Goal: Task Accomplishment & Management: Manage account settings

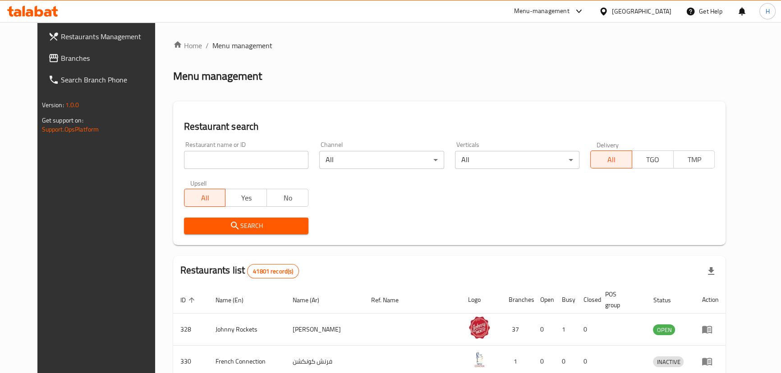
click at [60, 64] on link "Branches" at bounding box center [104, 58] width 127 height 22
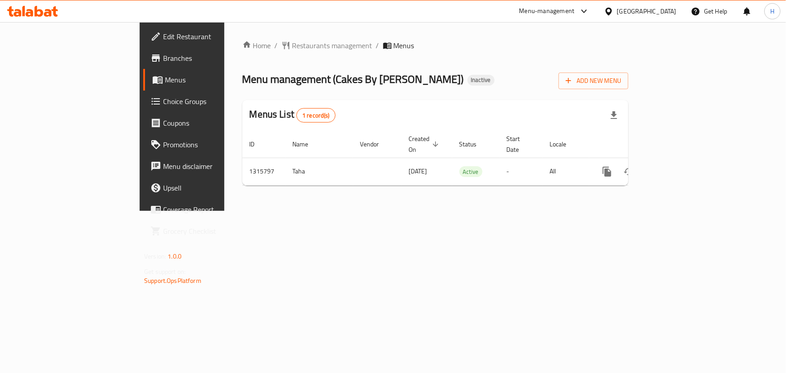
click at [305, 211] on div "Home / Restaurants management / Menus Menu management ( Cakes By [PERSON_NAME] …" at bounding box center [435, 116] width 422 height 189
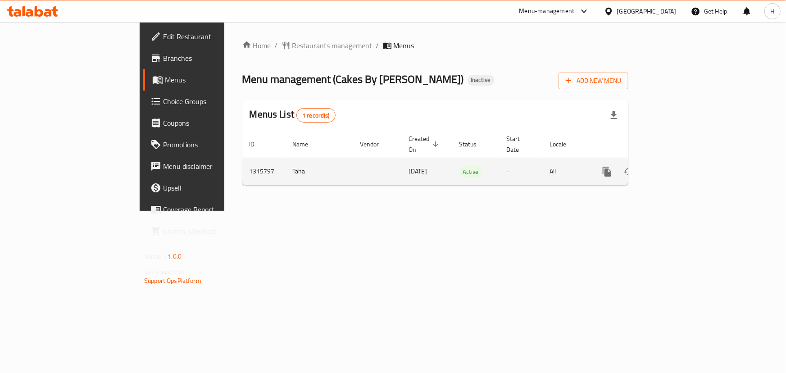
click at [676, 168] on icon "enhanced table" at bounding box center [672, 172] width 8 height 8
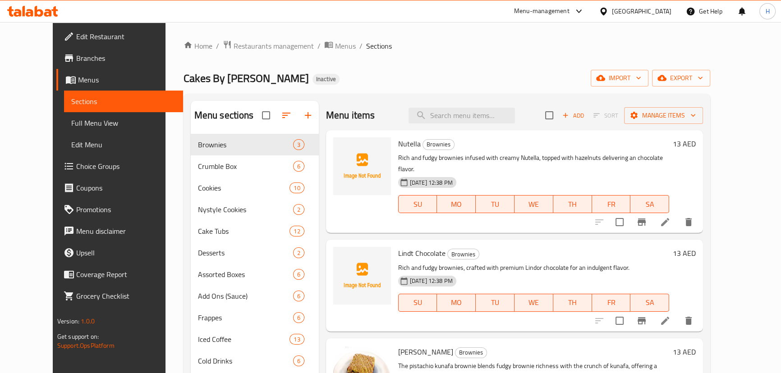
drag, startPoint x: 287, startPoint y: 78, endPoint x: 347, endPoint y: 104, distance: 65.6
click at [288, 78] on div "Cakes By Zoya Inactive import export" at bounding box center [446, 78] width 527 height 17
click at [447, 108] on input "search" at bounding box center [461, 116] width 106 height 16
paste input "ICED COFFEE"
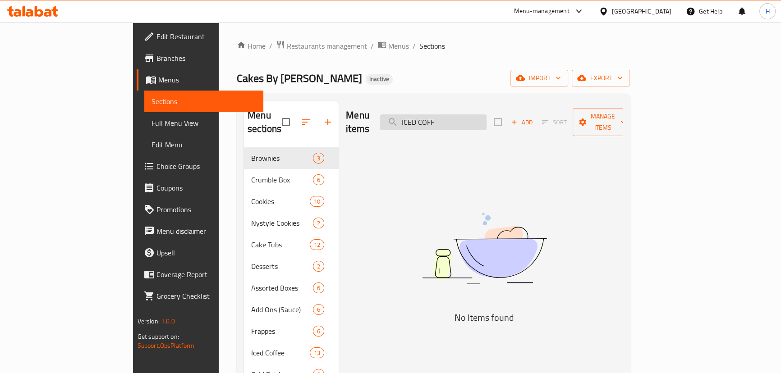
type input "ICED COF"
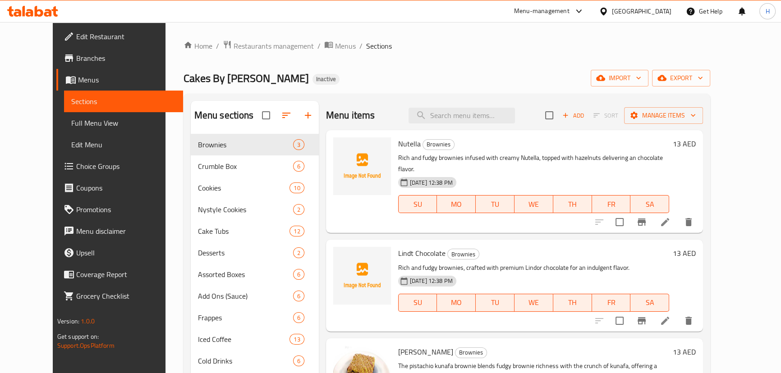
click at [416, 93] on div "Home / Restaurants management / Menus / Sections Cakes By Zoya Inactive import …" at bounding box center [446, 260] width 527 height 441
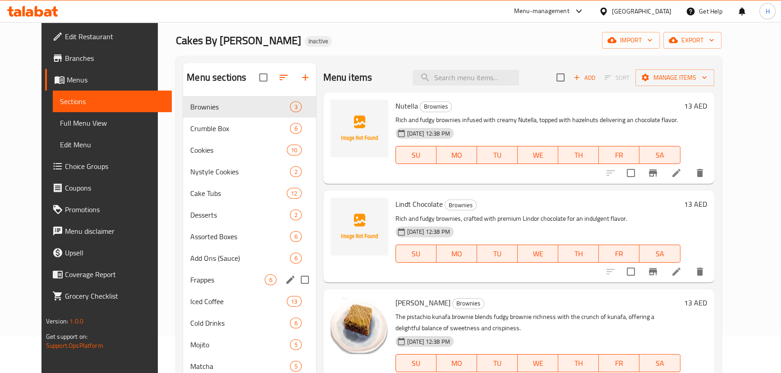
scroll to position [82, 0]
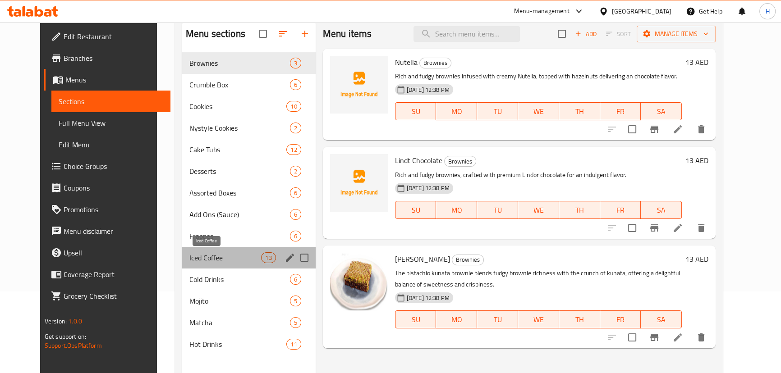
click at [189, 259] on span "Iced Coffee" at bounding box center [225, 257] width 72 height 11
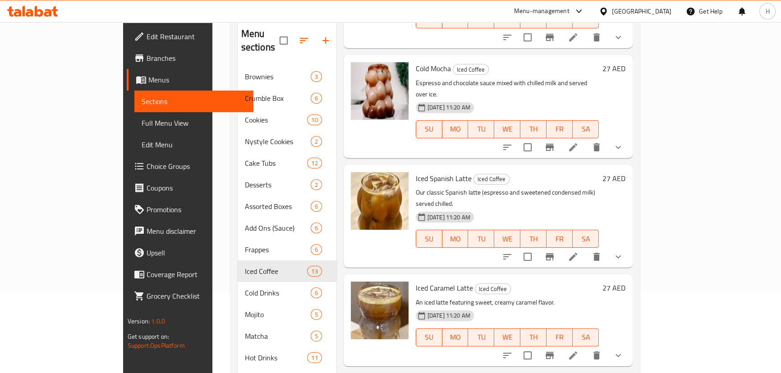
scroll to position [164, 0]
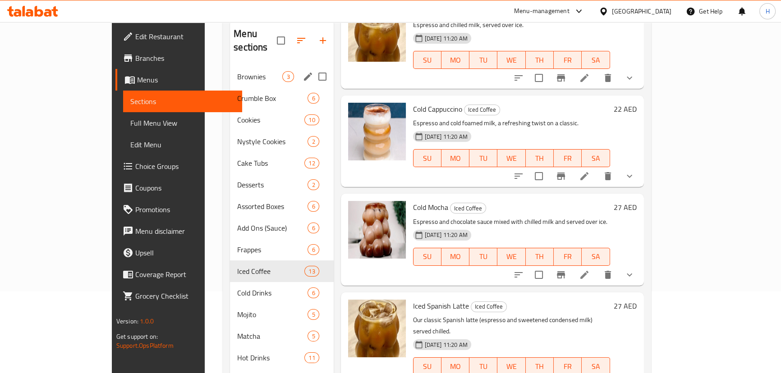
click at [237, 71] on span "Brownies" at bounding box center [259, 76] width 45 height 11
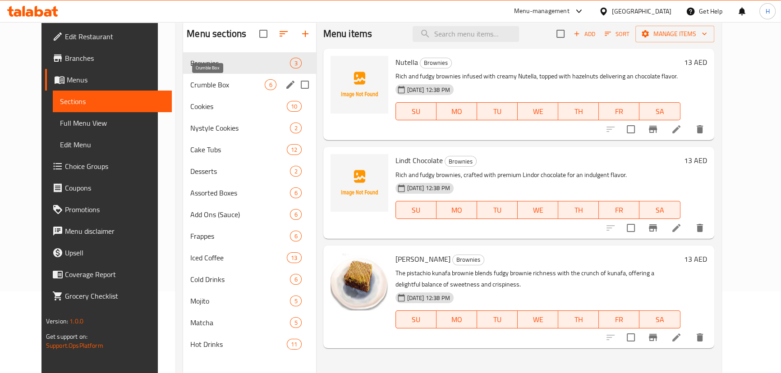
click at [190, 86] on span "Crumble Box" at bounding box center [227, 84] width 74 height 11
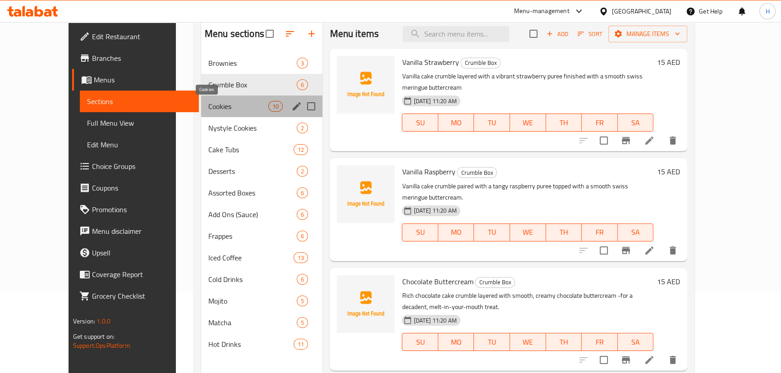
click at [208, 105] on span "Cookies" at bounding box center [238, 106] width 60 height 11
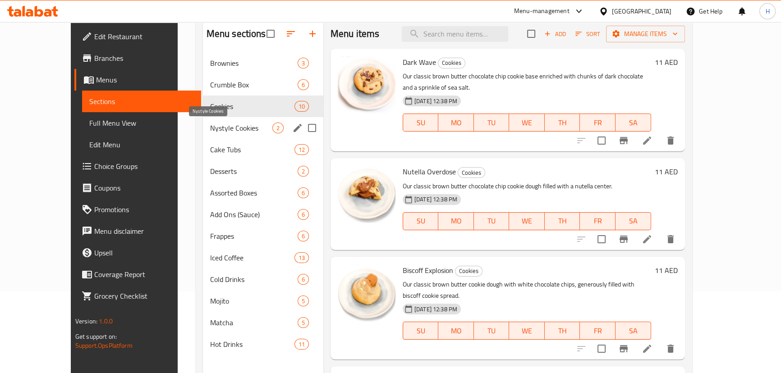
click at [210, 128] on span "Nystyle Cookies" at bounding box center [241, 128] width 62 height 11
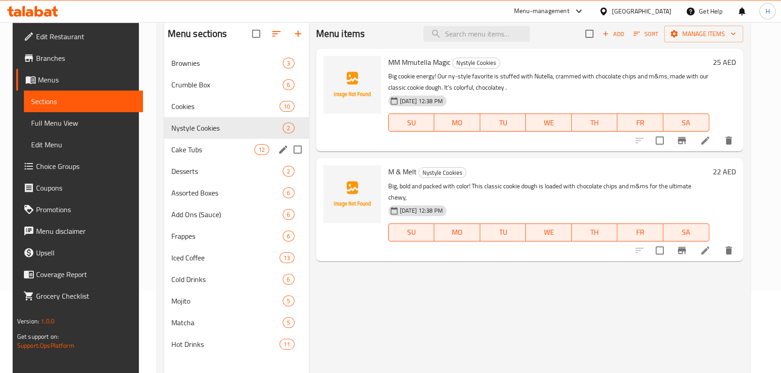
click at [188, 155] on div "Cake Tubs 12" at bounding box center [236, 150] width 145 height 22
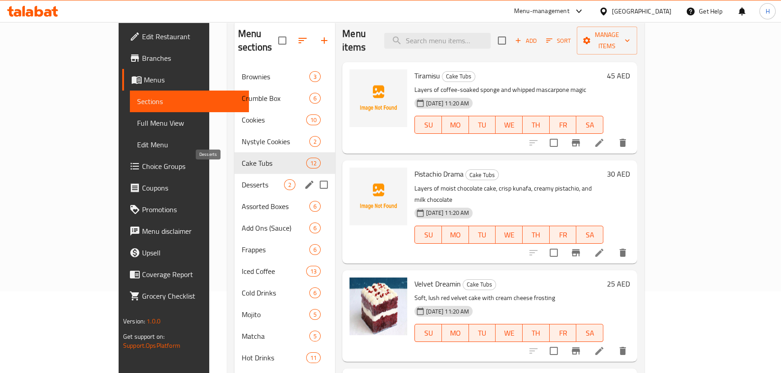
click at [242, 179] on span "Desserts" at bounding box center [263, 184] width 42 height 11
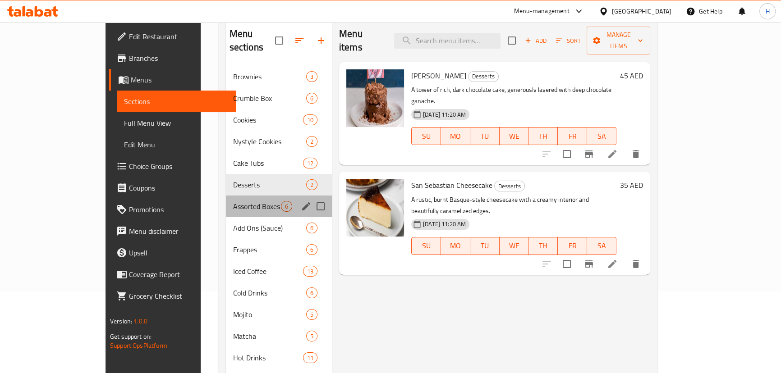
click at [226, 198] on div "Assorted Boxes 6" at bounding box center [279, 207] width 106 height 22
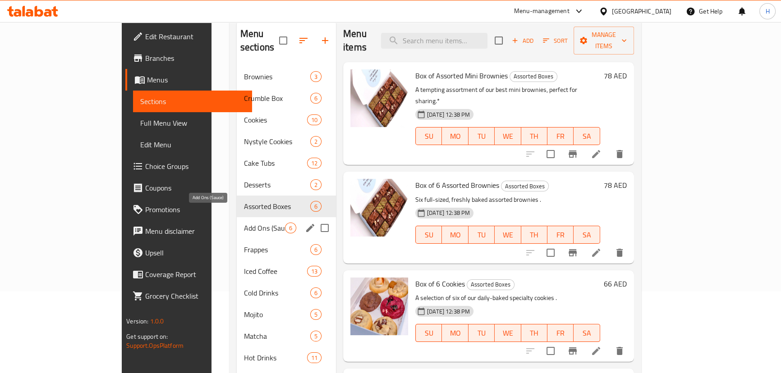
click at [244, 223] on span "Add Ons (Sauce)" at bounding box center [264, 228] width 41 height 11
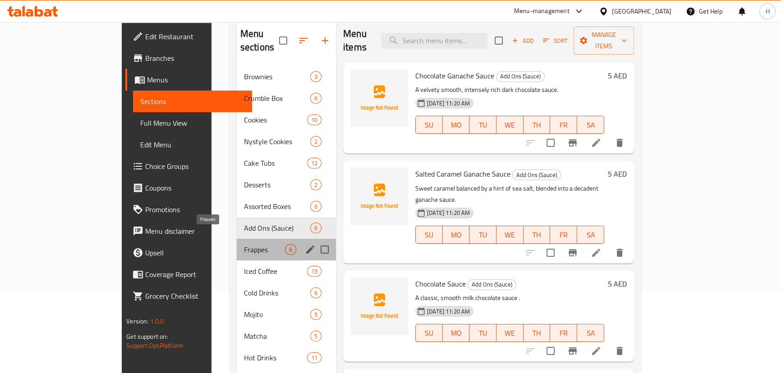
click at [244, 244] on span "Frappes" at bounding box center [264, 249] width 41 height 11
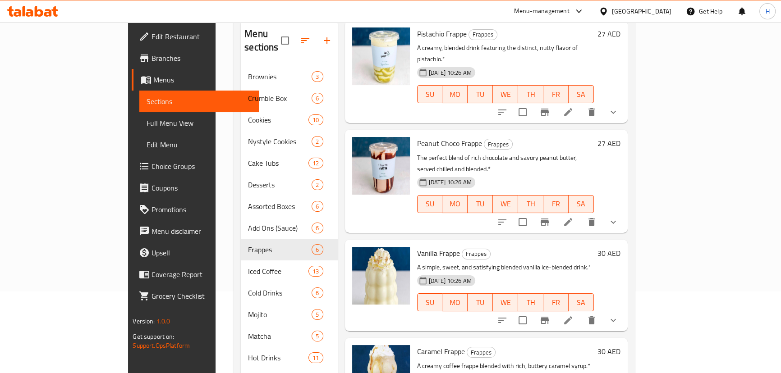
scroll to position [82, 0]
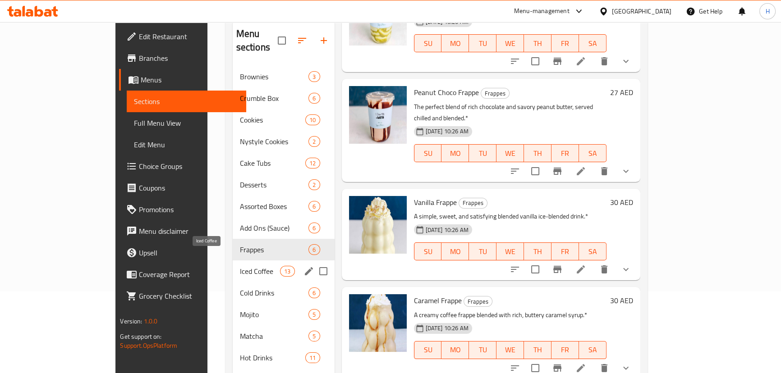
click at [240, 266] on span "Iced Coffee" at bounding box center [260, 271] width 41 height 11
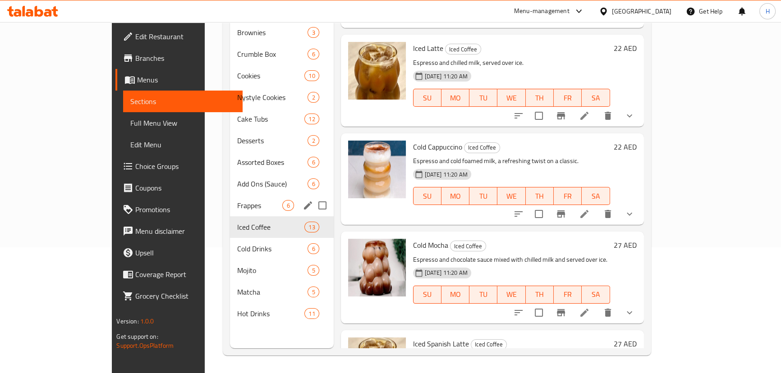
scroll to position [126, 0]
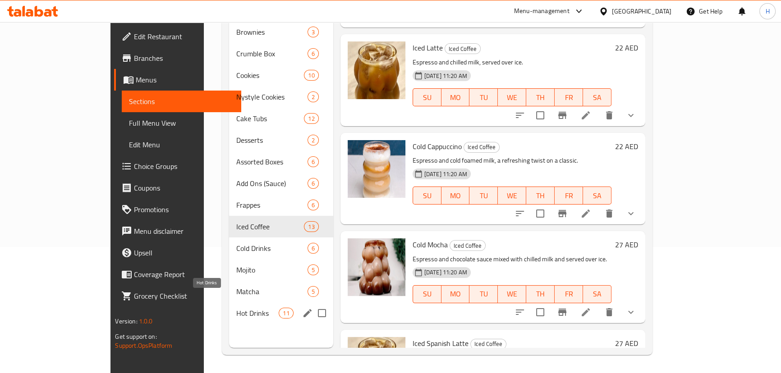
click at [236, 308] on span "Hot Drinks" at bounding box center [257, 313] width 43 height 11
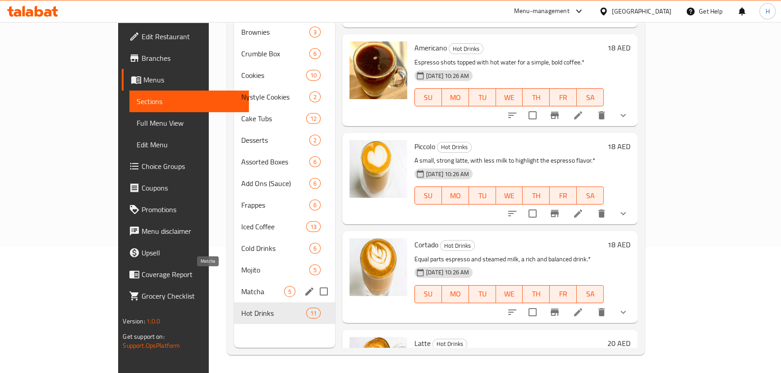
click at [241, 286] on span "Matcha" at bounding box center [262, 291] width 43 height 11
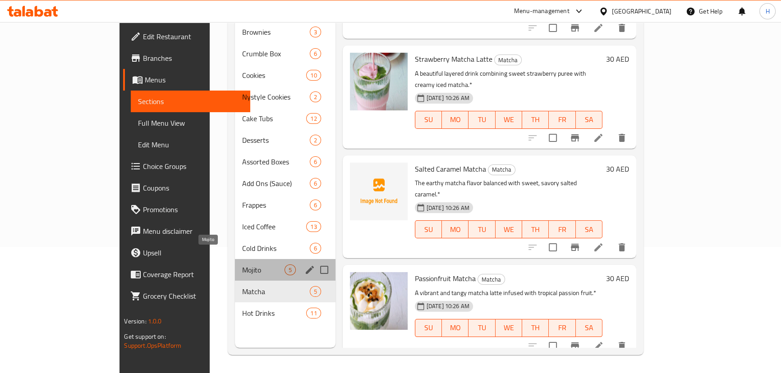
click at [242, 265] on span "Mojito" at bounding box center [263, 270] width 42 height 11
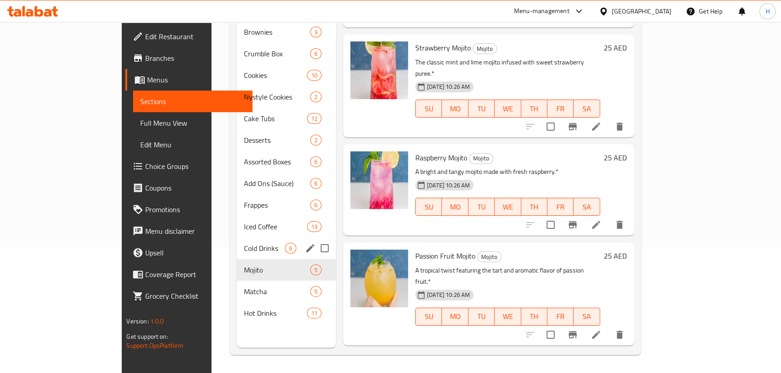
click at [237, 237] on div "Cold Drinks 6" at bounding box center [286, 248] width 99 height 22
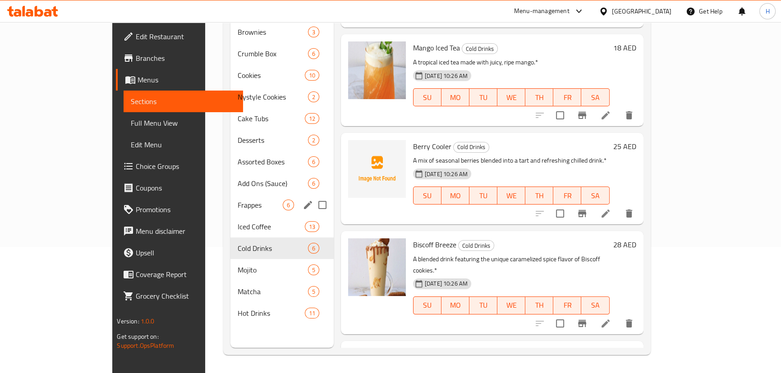
click at [230, 201] on div "Frappes 6" at bounding box center [281, 205] width 103 height 22
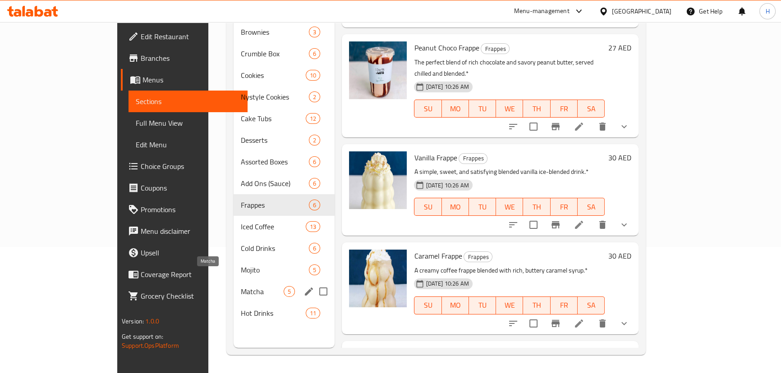
click at [241, 286] on span "Matcha" at bounding box center [262, 291] width 43 height 11
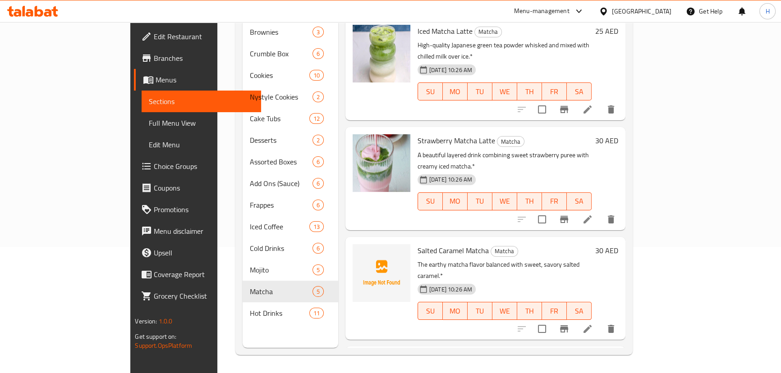
click at [149, 128] on span "Full Menu View" at bounding box center [201, 123] width 105 height 11
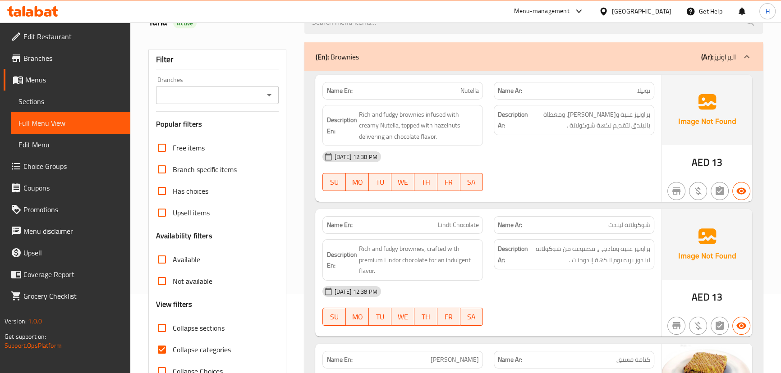
click at [507, 168] on div "[DATE] 12:38 PM" at bounding box center [488, 157] width 342 height 22
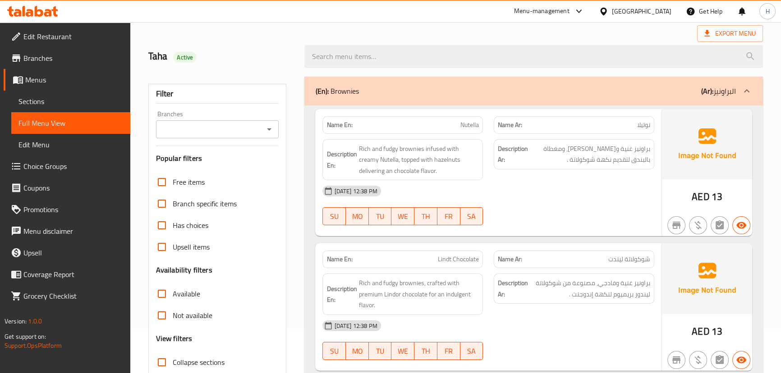
scroll to position [86, 0]
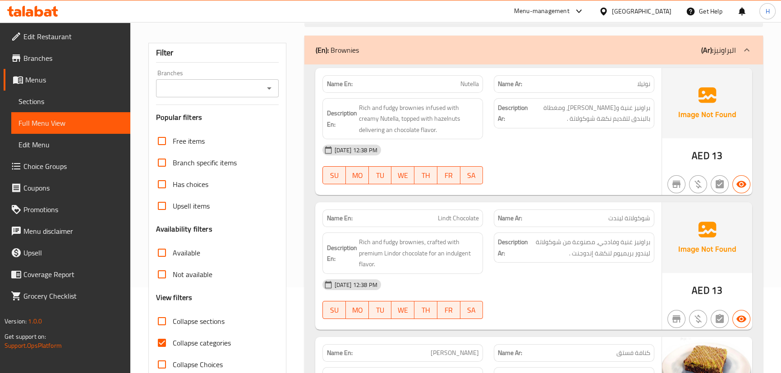
click at [467, 83] on span "Nutella" at bounding box center [469, 83] width 18 height 9
copy span "Nutella"
click at [498, 272] on div "Description Ar: براونيز غنية وفادجي، مصنوعة من شوكولاتة ليندور بريميوم لنكهة إن…" at bounding box center [573, 253] width 171 height 52
click at [460, 216] on span "Lindt Chocolate" at bounding box center [458, 218] width 41 height 9
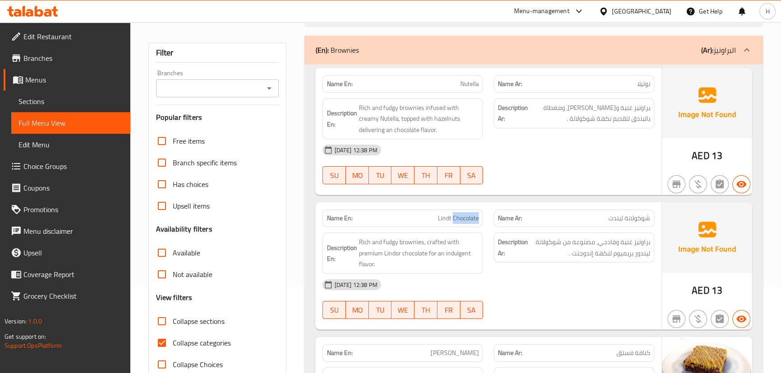
click at [460, 216] on span "Lindt Chocolate" at bounding box center [458, 218] width 41 height 9
copy span "Lindt Chocolate"
click at [502, 187] on div at bounding box center [573, 184] width 171 height 11
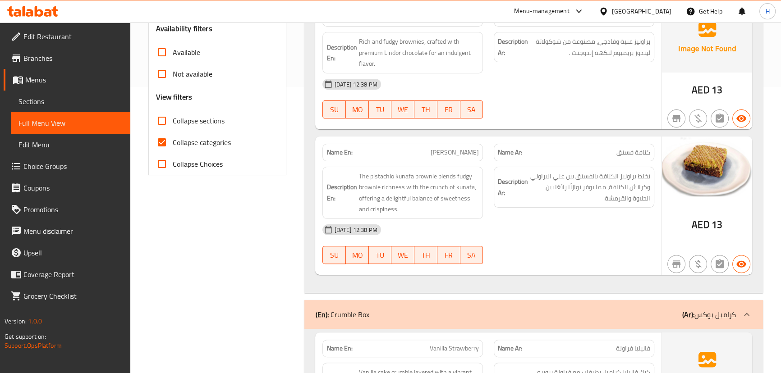
click at [454, 153] on span "[PERSON_NAME]" at bounding box center [454, 152] width 48 height 9
copy span "[PERSON_NAME]"
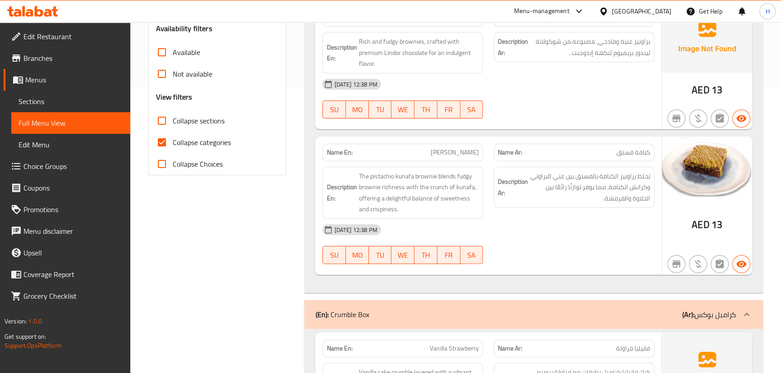
click at [495, 203] on div "Description Ar: تخلط براونيز الكنافة بالفستق بين غني البراوني وكرانش الكنافة، م…" at bounding box center [573, 187] width 160 height 41
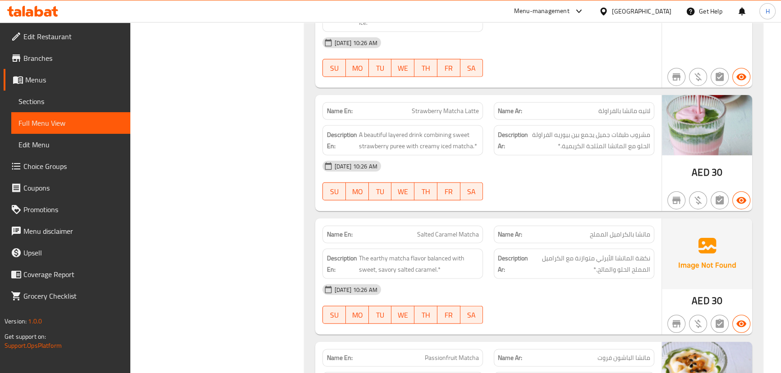
click at [461, 230] on span "Salted Caramel Matcha" at bounding box center [448, 234] width 62 height 9
copy span "Salted Caramel Matcha"
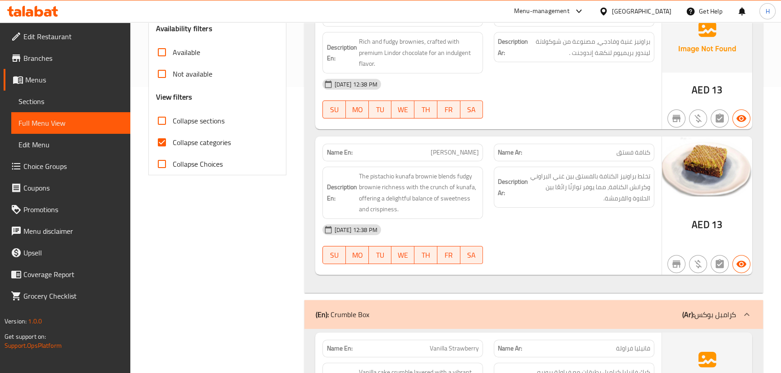
click at [498, 238] on div "[DATE] 12:38 PM" at bounding box center [488, 230] width 342 height 22
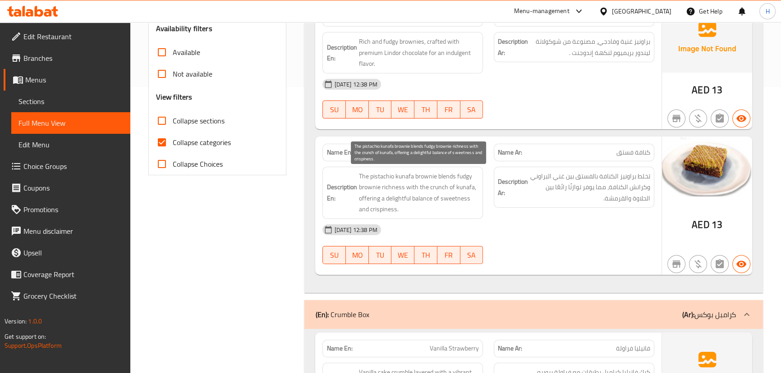
click at [477, 192] on span "The pistachio kunafa brownie blends fudgy brownie richness with the crunch of k…" at bounding box center [418, 193] width 120 height 44
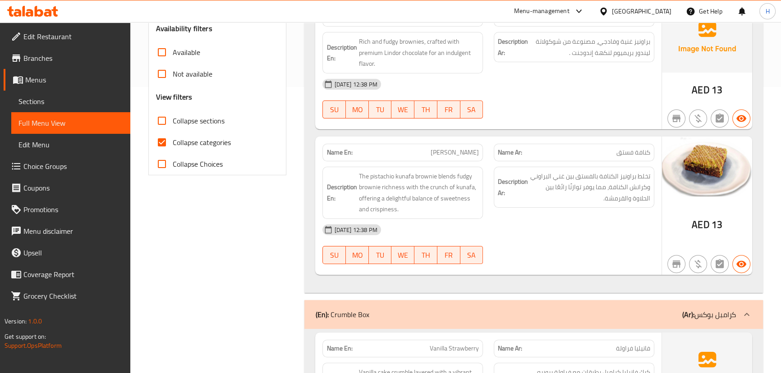
click at [475, 221] on div "[DATE] 12:38 PM" at bounding box center [488, 230] width 342 height 22
click at [526, 224] on div "[DATE] 12:38 PM" at bounding box center [488, 230] width 342 height 22
click at [489, 194] on div "Description Ar: تخلط براونيز الكنافة بالفستق بين غني البراوني وكرانش الكنافة، م…" at bounding box center [573, 192] width 171 height 63
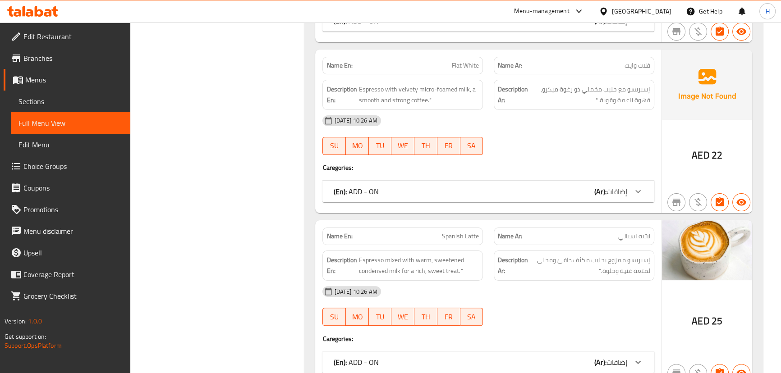
scroll to position [762, 0]
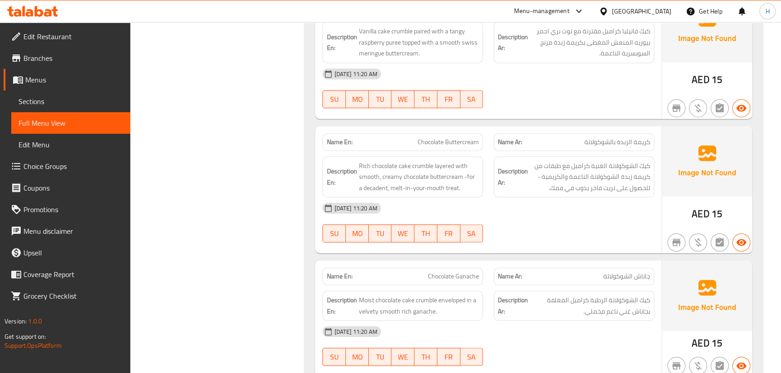
click at [451, 140] on span "Chocolate Buttercream" at bounding box center [447, 141] width 61 height 9
copy span "Chocolate Buttercream"
click at [491, 211] on div "[DATE] 11:20 AM" at bounding box center [488, 208] width 342 height 22
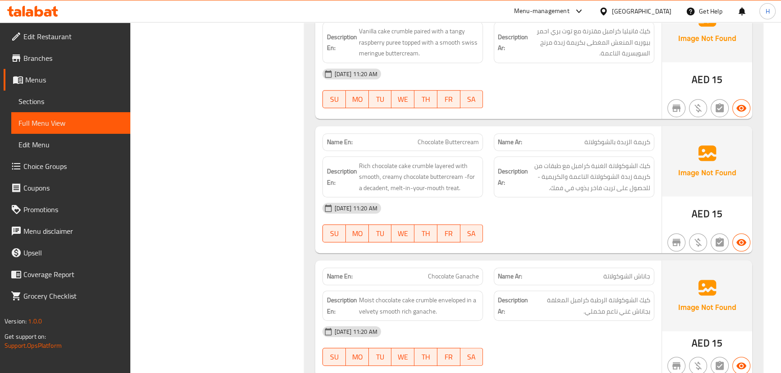
click at [523, 242] on div at bounding box center [573, 242] width 171 height 11
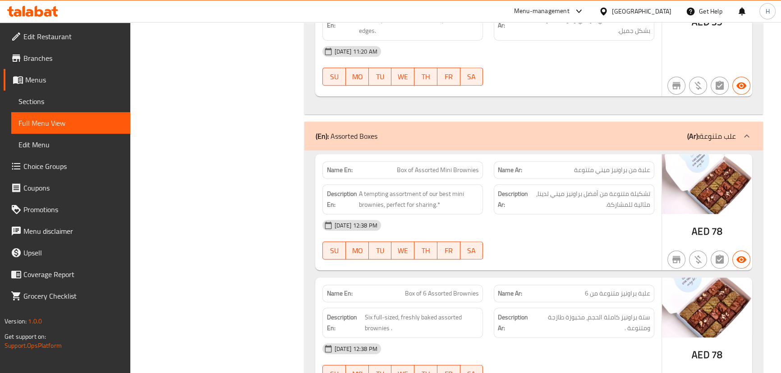
click at [490, 216] on div "[DATE] 12:38 PM" at bounding box center [488, 226] width 342 height 22
click at [489, 219] on div "05-10-2025 12:38 PM SU MO TU WE TH FR SA" at bounding box center [488, 240] width 342 height 50
click at [449, 165] on span "Box of Assorted Mini Brownies" at bounding box center [438, 169] width 82 height 9
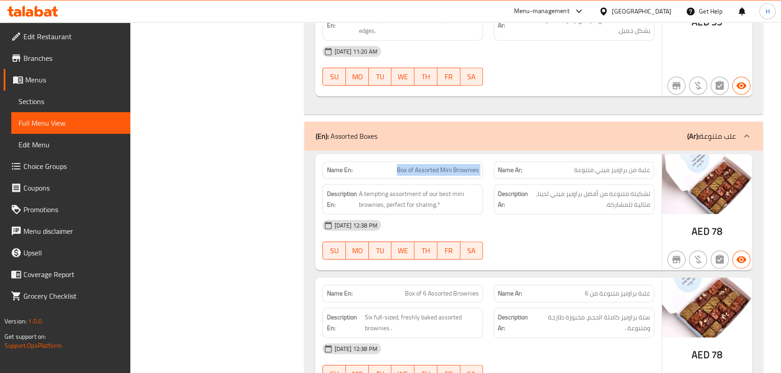
copy span "Box of Assorted Mini Brownies"
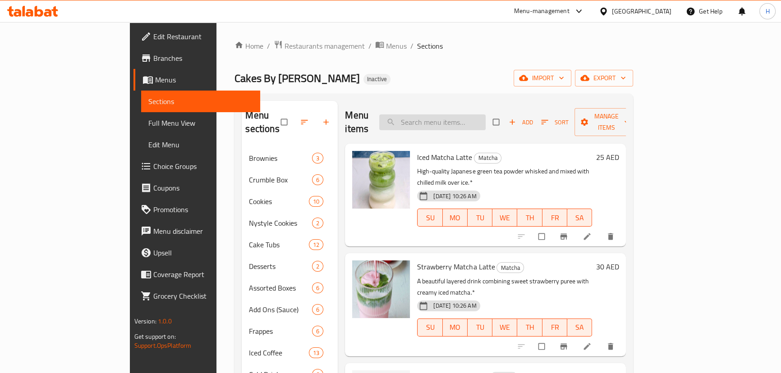
click at [473, 120] on input "search" at bounding box center [432, 122] width 106 height 16
paste input "Nutella"
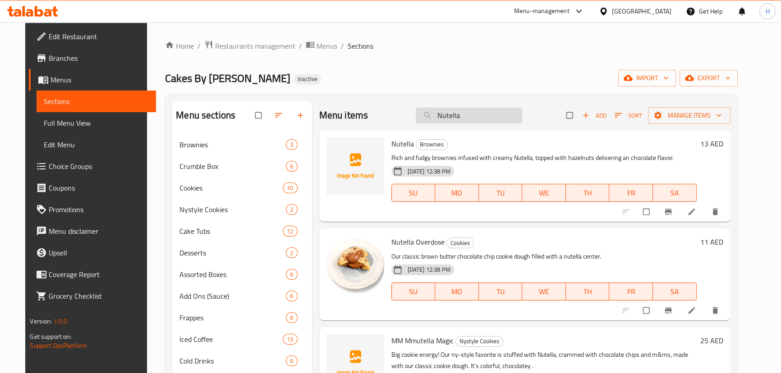
click at [501, 117] on input "Nutella" at bounding box center [468, 116] width 106 height 16
paste input "Lindt Chocolate"
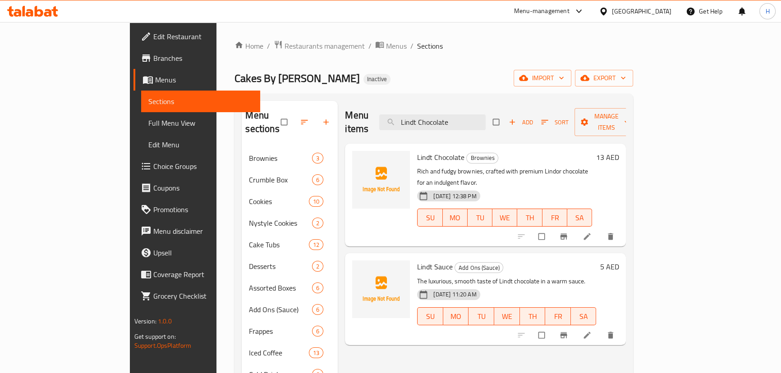
type input "Lindt Chocolate"
click at [600, 229] on li at bounding box center [587, 236] width 25 height 14
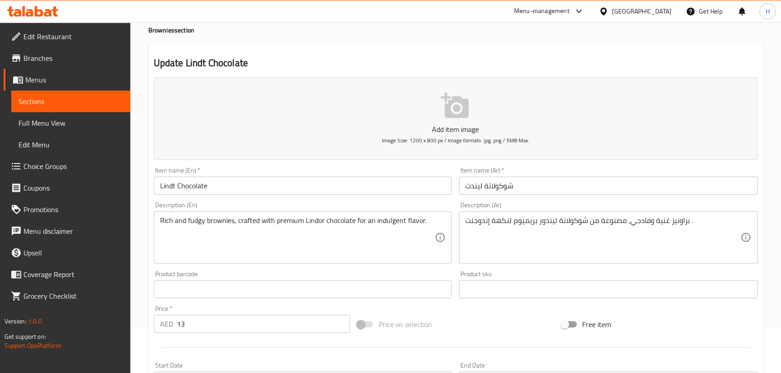
scroll to position [82, 0]
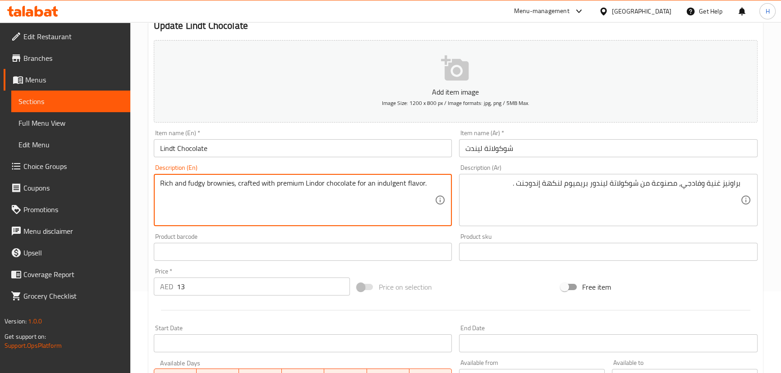
drag, startPoint x: 356, startPoint y: 182, endPoint x: 441, endPoint y: 182, distance: 85.2
type textarea "Rich and fudgy brownies, crafted with premium Lindor chocolate"
click at [601, 185] on textarea "براونيز غنية وفادجي، مصنوعة من شوكولاتة ليندور بريميوم لنكهة إندوجنت ." at bounding box center [602, 200] width 275 height 43
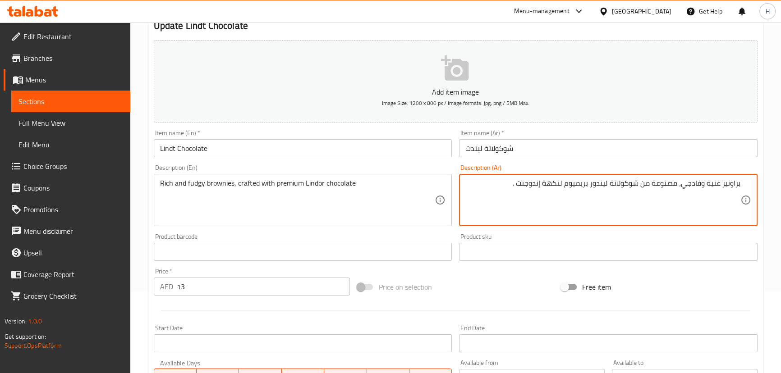
click at [533, 183] on textarea "براونيز غنية وفادجي، مصنوعة من شوكولاتة ليندور بريميوم لنكهة إندوجنت ." at bounding box center [602, 200] width 275 height 43
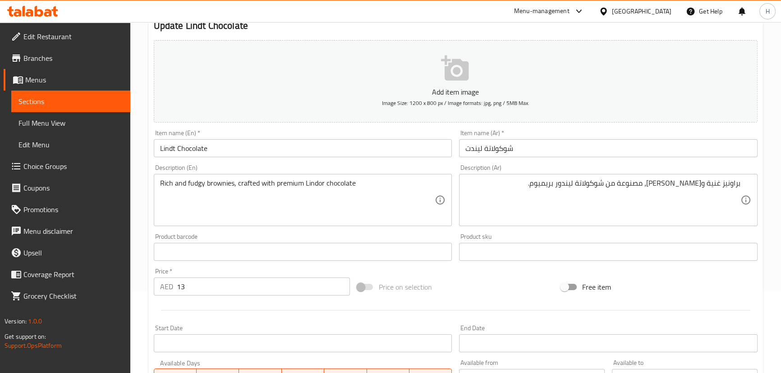
click at [444, 160] on div "Item name (En)   * Lindt Chocolate Item name (En) *" at bounding box center [303, 143] width 306 height 35
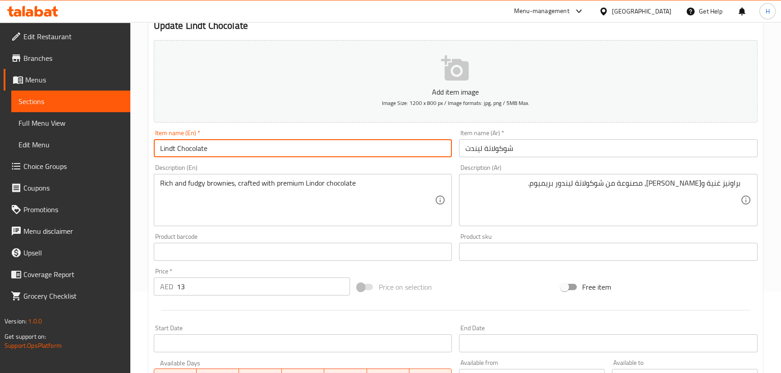
click at [361, 146] on input "Lindt Chocolate" at bounding box center [303, 148] width 298 height 18
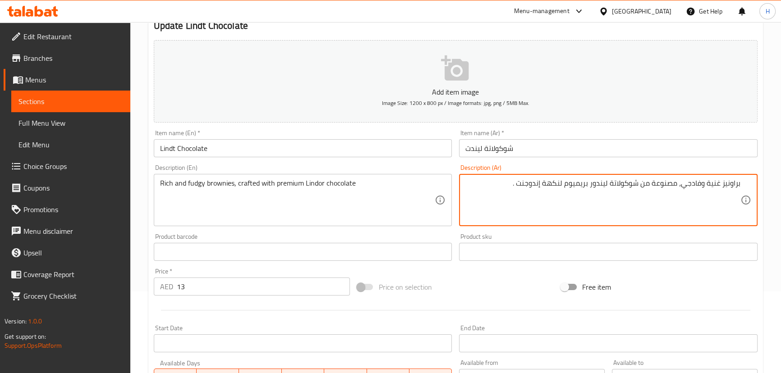
type textarea "براونيز غنية وفادجي، مصنوعة من شوكولاتة ليندور بريميوم لنكهة إندوجنت ."
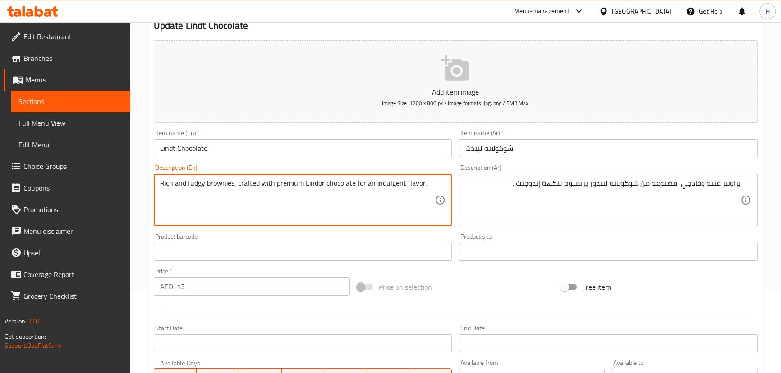
click at [392, 184] on textarea "Rich and fudgy brownies, crafted with premium Lindor chocolate for an indulgent…" at bounding box center [297, 200] width 275 height 43
drag, startPoint x: 403, startPoint y: 183, endPoint x: 357, endPoint y: 187, distance: 45.6
click at [357, 187] on textarea "Rich and fudgy brownies, crafted with premium Lindor chocolate for an indulgent…" at bounding box center [297, 200] width 275 height 43
type textarea "Rich and fudgy brownies, crafted with premium Lindor chocolate flavor."
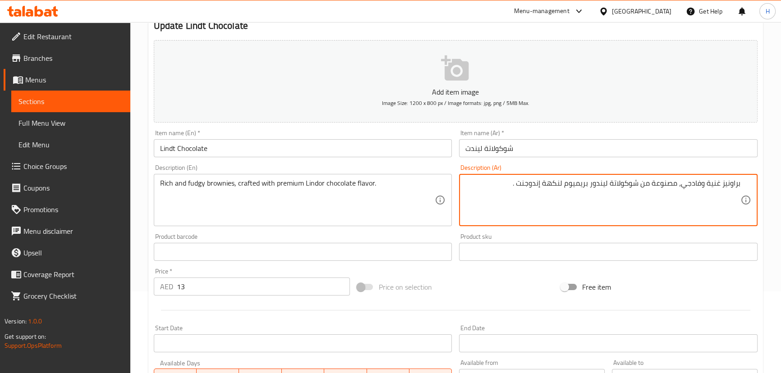
click at [554, 186] on textarea "براونيز غنية وفادجي، مصنوعة من شوكولاتة ليندور بريميوم لنكهة إندوجنت ." at bounding box center [602, 200] width 275 height 43
click at [529, 182] on textarea "براونيز غنية وفادجي، مصنوعة من شوكولاتة ليندور بريميوم لنكهة إندوجنت ." at bounding box center [602, 200] width 275 height 43
click at [434, 167] on div "Description (En) Rich and fudgy brownies, crafted with premium Lindor chocolate…" at bounding box center [303, 195] width 298 height 62
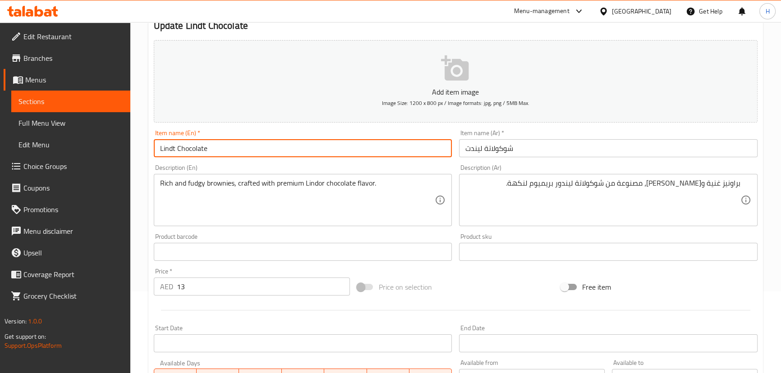
click at [343, 139] on input "Lindt Chocolate" at bounding box center [303, 148] width 298 height 18
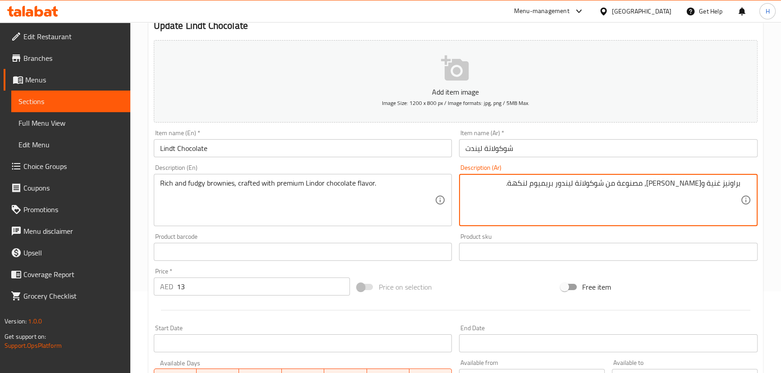
click at [581, 184] on textarea "براونيز غنية وفادجي، مصنوعة من شوكولاتة ليندور بريميوم لنكهة." at bounding box center [602, 200] width 275 height 43
type textarea "براونيز غنية وفادجي، مصنوعة من شوكولاتة ليندور بريميوم لنكهة."
click at [467, 162] on div "Description (Ar) براونيز غنية وفادجي، مصنوعة من شوكولاتة ليندور بريميوم لنكهة. …" at bounding box center [608, 195] width 306 height 69
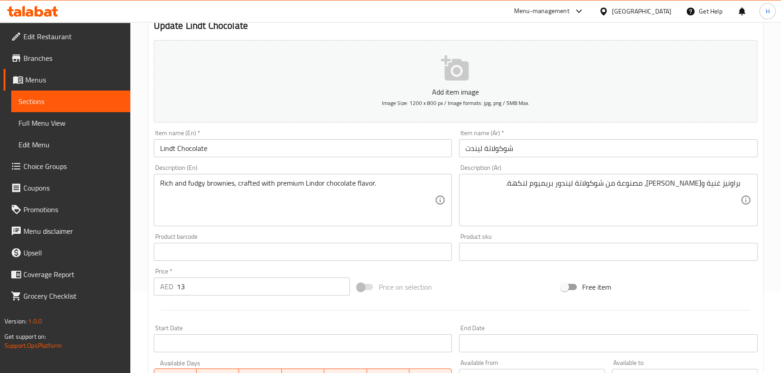
click at [348, 147] on input "Lindt Chocolate" at bounding box center [303, 148] width 298 height 18
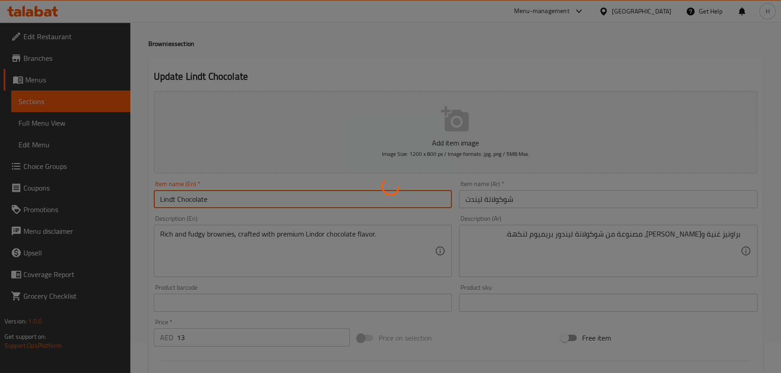
scroll to position [0, 0]
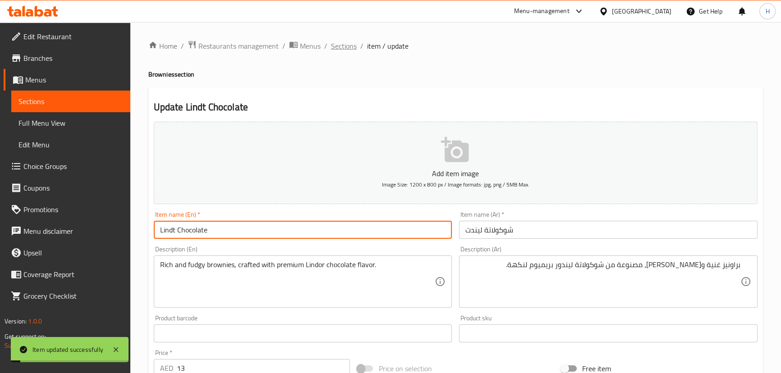
click at [344, 42] on span "Sections" at bounding box center [344, 46] width 26 height 11
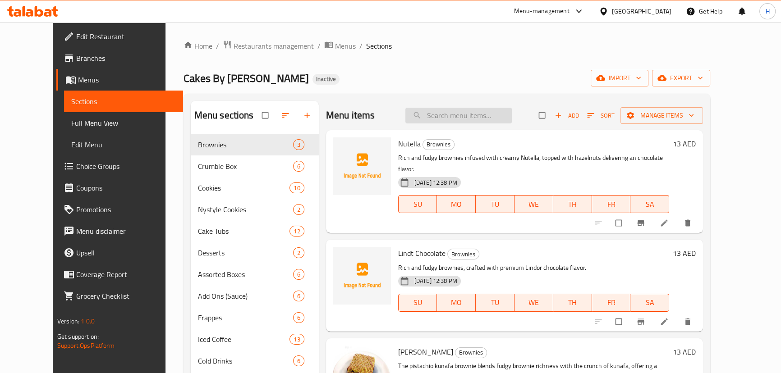
click at [486, 119] on input "search" at bounding box center [458, 116] width 106 height 16
paste input "[PERSON_NAME]"
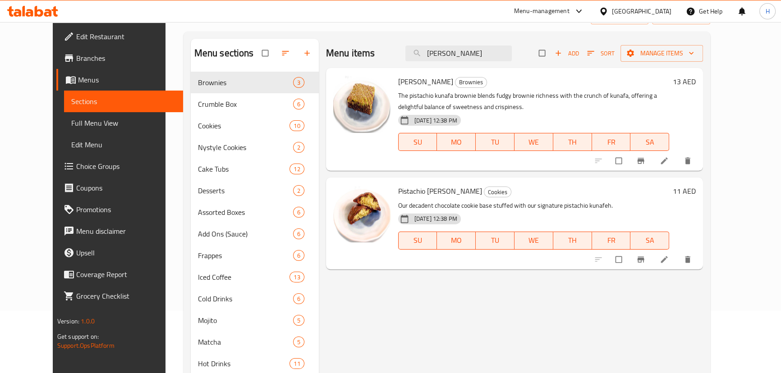
scroll to position [45, 0]
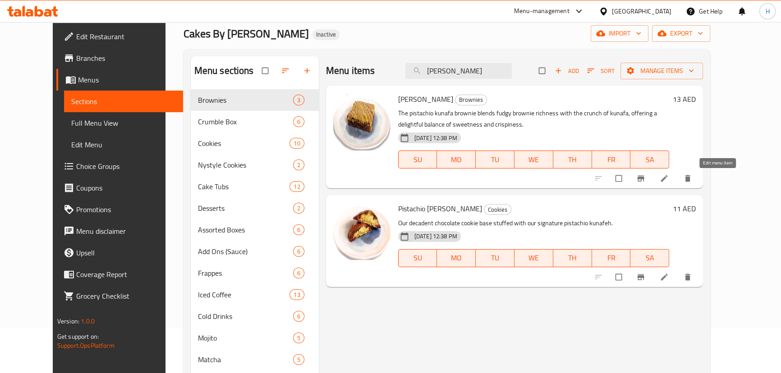
type input "[PERSON_NAME]"
click at [668, 180] on icon at bounding box center [663, 178] width 9 height 9
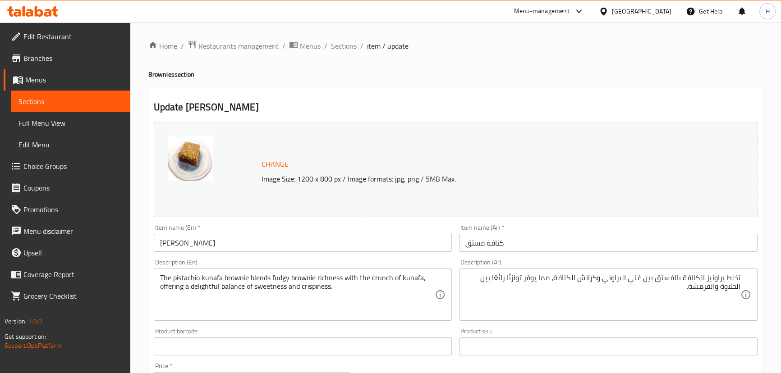
click at [522, 263] on div "Description (Ar) تخلط براونيز الكنافة بالفستق بين غني البراوني وكرانش الكنافة، …" at bounding box center [608, 290] width 298 height 62
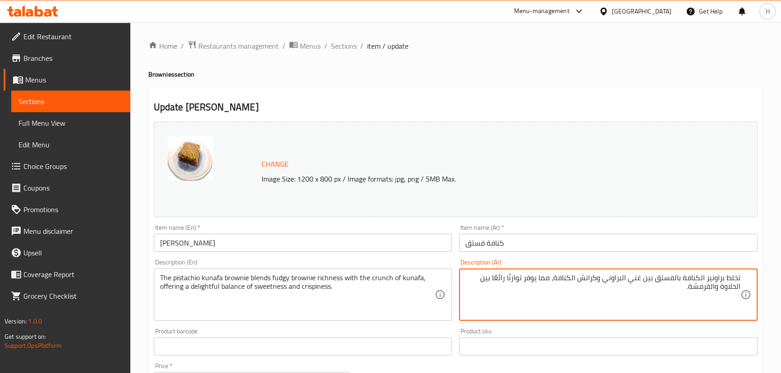
drag, startPoint x: 550, startPoint y: 279, endPoint x: 494, endPoint y: 274, distance: 56.2
click at [516, 259] on div "Description (Ar) تخلط براونيز الكنافة بالفستق بين غني البراوني وكرانش الكنافة، …" at bounding box center [608, 290] width 306 height 69
drag, startPoint x: 553, startPoint y: 278, endPoint x: 460, endPoint y: 275, distance: 92.9
click at [438, 257] on div "Description (En) The pistachio kunafa brownie blends fudgy brownie richness wit…" at bounding box center [303, 290] width 306 height 69
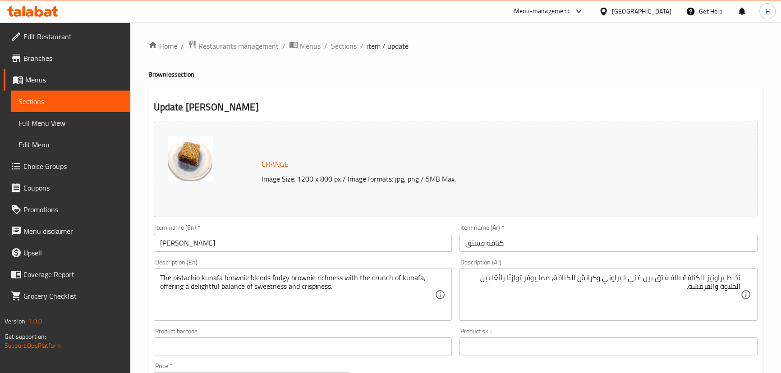
drag, startPoint x: 344, startPoint y: 44, endPoint x: 274, endPoint y: 22, distance: 73.0
click at [344, 44] on span "Sections" at bounding box center [344, 46] width 26 height 11
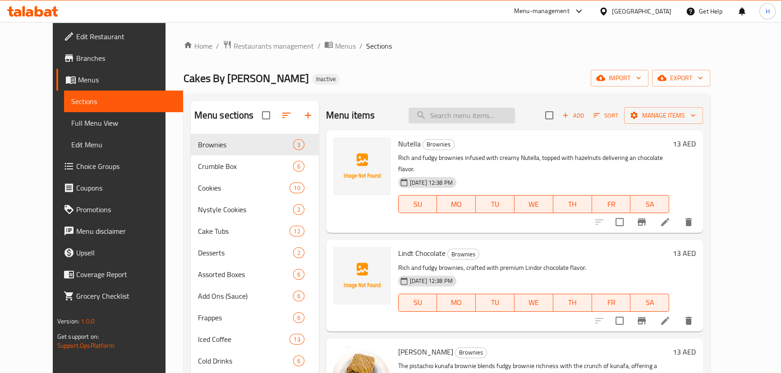
click at [508, 121] on input "search" at bounding box center [461, 116] width 106 height 16
paste input "Salted Caramel Matcha"
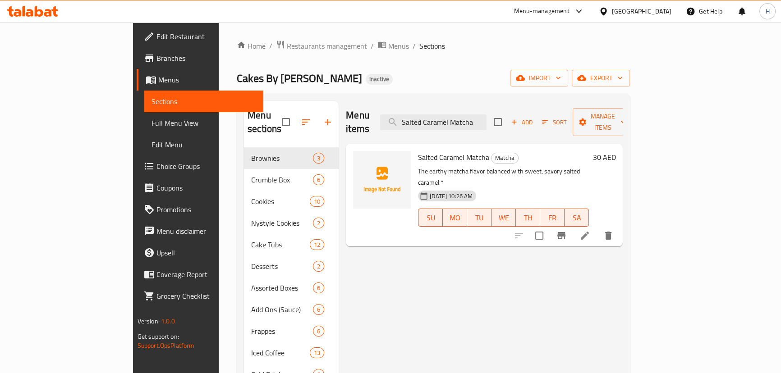
type input "Salted Caramel Matcha"
click at [590, 230] on icon at bounding box center [584, 235] width 11 height 11
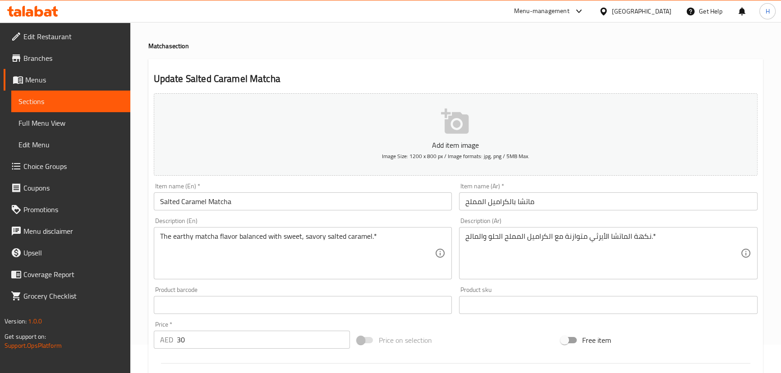
scroll to position [41, 0]
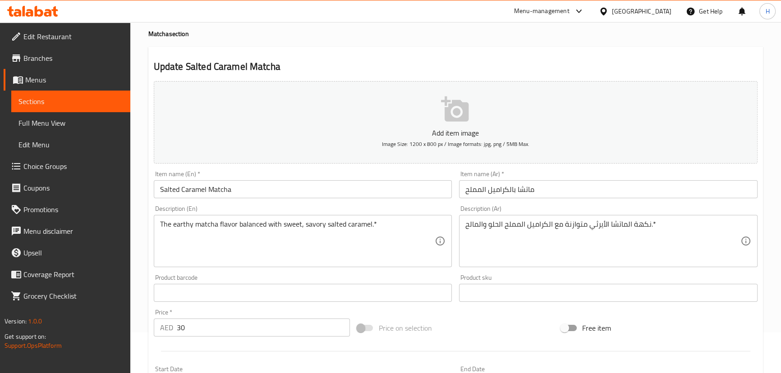
drag, startPoint x: 565, startPoint y: 245, endPoint x: 565, endPoint y: 239, distance: 5.9
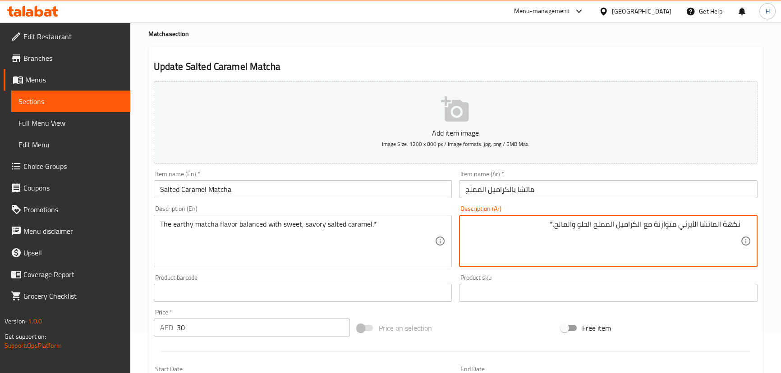
click at [575, 207] on div "Description (Ar) نكهة الماتشا الأيرثي متوازنة مع الكراميل المملح الحلو والمالح.…" at bounding box center [608, 236] width 298 height 62
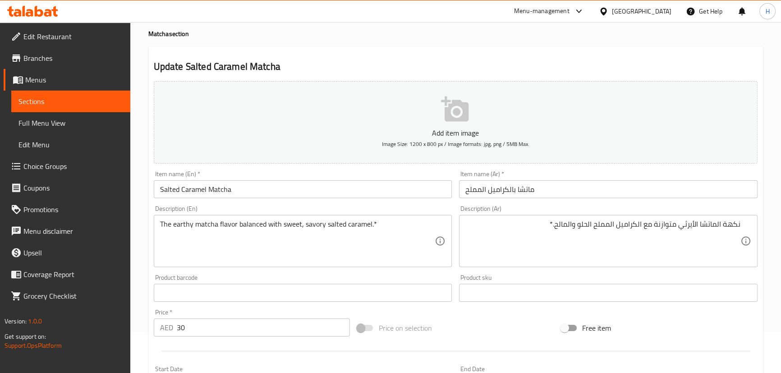
drag, startPoint x: 554, startPoint y: 220, endPoint x: 477, endPoint y: 223, distance: 77.5
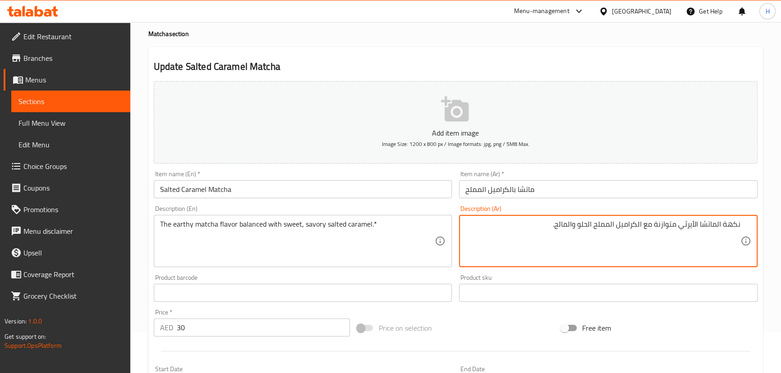
type textarea "نكهة الماتشا الأيرثي متوازنة مع الكراميل المملح الحلو والمالح."
click at [562, 206] on div "Description (Ar) نكهة الماتشا الأيرثي متوازنة مع الكراميل المملح الحلو والمالح.…" at bounding box center [608, 236] width 298 height 62
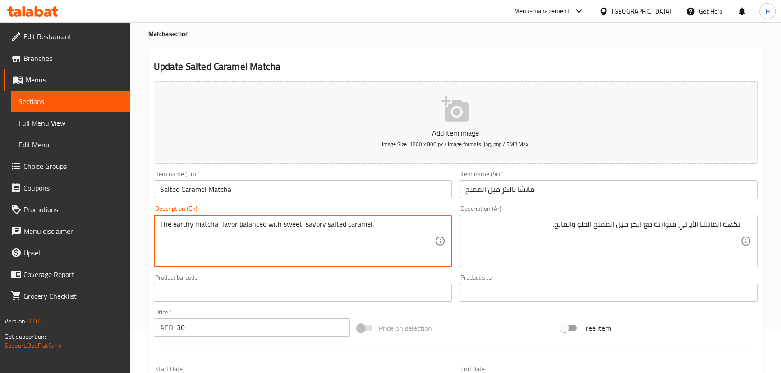
type textarea "The earthy matcha flavor balanced with sweet, savory salted caramel."
click at [406, 212] on div "Description (En) The earthy matcha flavor balanced with sweet, savory salted ca…" at bounding box center [303, 236] width 298 height 62
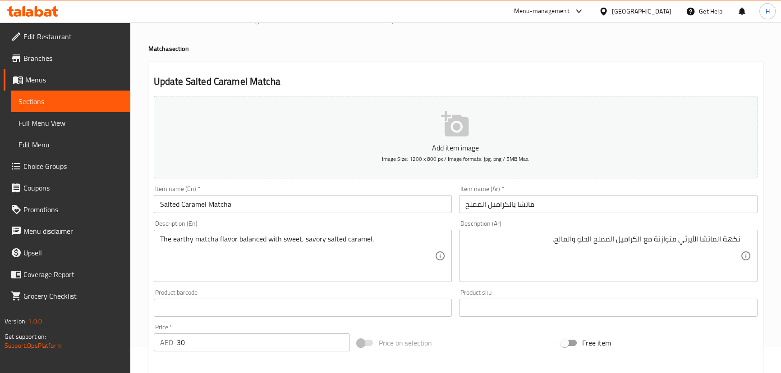
scroll to position [0, 0]
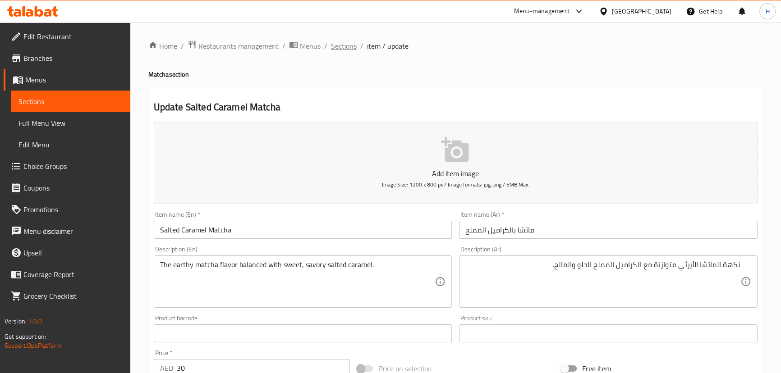
click at [342, 46] on span "Sections" at bounding box center [344, 46] width 26 height 11
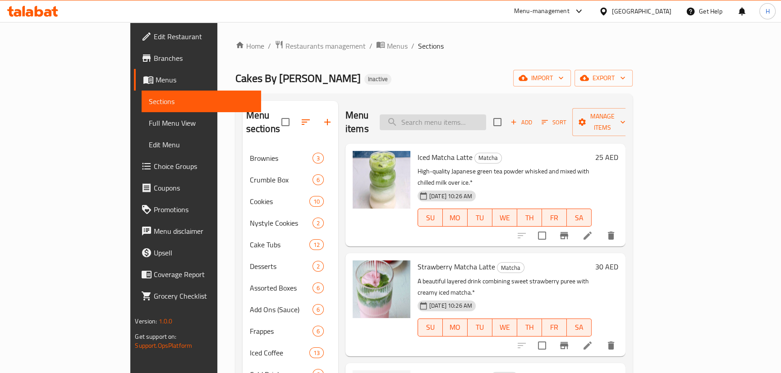
click at [486, 114] on input "search" at bounding box center [432, 122] width 106 height 16
paste input "Chocolate Buttercream"
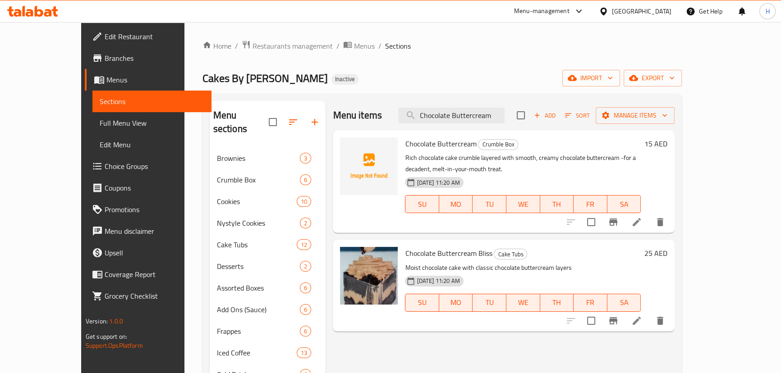
type input "Chocolate Buttercream"
click at [649, 214] on li at bounding box center [636, 222] width 25 height 16
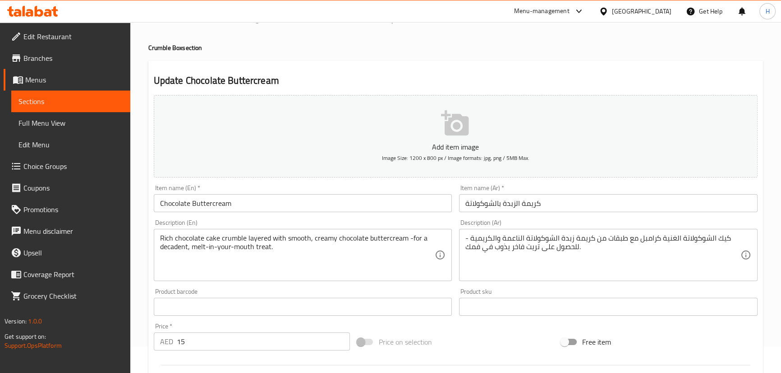
scroll to position [41, 0]
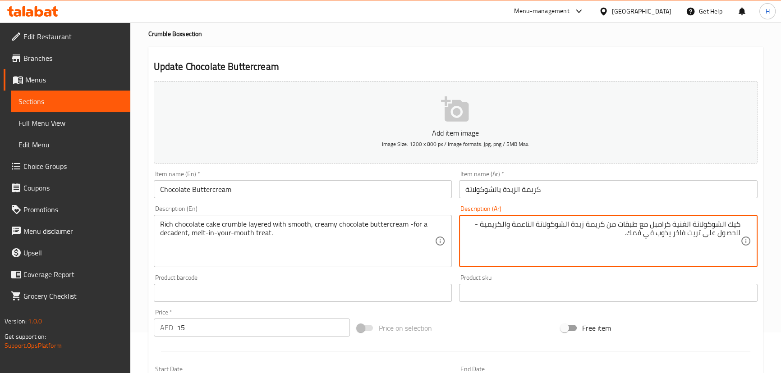
click at [504, 202] on div "Description (Ar) كيك الشوكولاتة الغنية كرامبل مع طبقات من كريمة زبدة الشوكولاتة…" at bounding box center [608, 236] width 306 height 69
drag, startPoint x: 739, startPoint y: 232, endPoint x: 629, endPoint y: 232, distance: 110.4
type textarea "كيك الشوكولاتة الغنية كرامبل مع طبقات من كريمة زبدة الشوكولاتة الناعمة والكريمي…"
click at [441, 205] on div "Description (En) Rich chocolate cake crumble layered with smooth, creamy chocol…" at bounding box center [303, 236] width 298 height 62
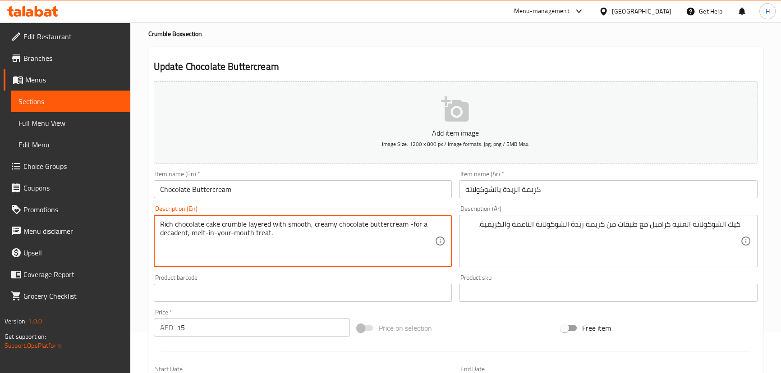
drag, startPoint x: 407, startPoint y: 223, endPoint x: 269, endPoint y: 246, distance: 140.2
type textarea "Rich chocolate cake crumble layered with smooth, creamy chocolate buttercream."
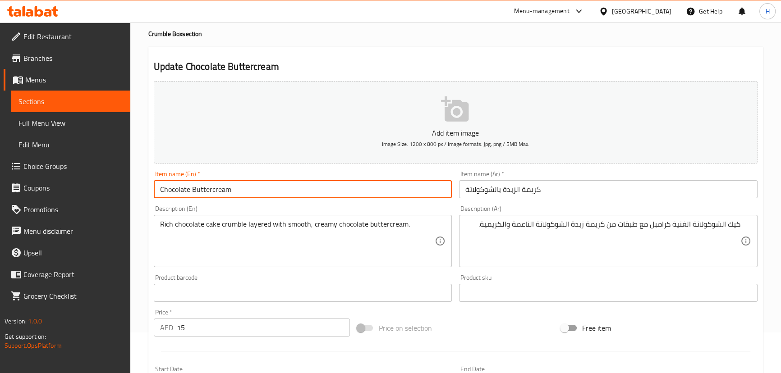
click at [405, 193] on input "Chocolate Buttercream" at bounding box center [303, 189] width 298 height 18
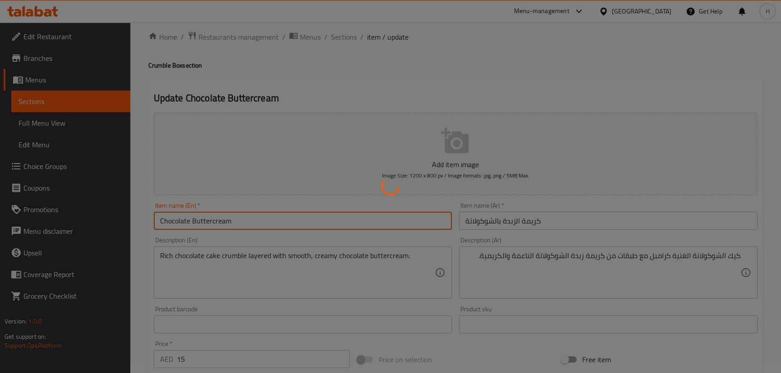
scroll to position [0, 0]
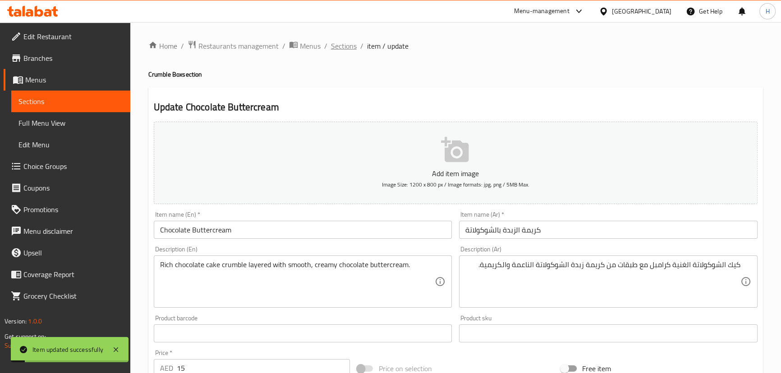
click at [347, 45] on span "Sections" at bounding box center [344, 46] width 26 height 11
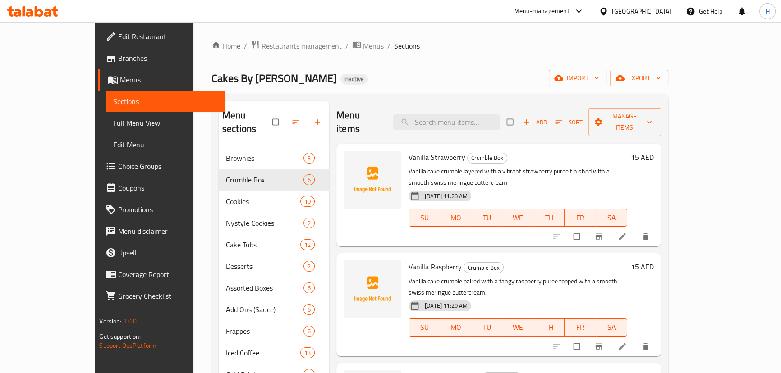
click at [487, 101] on div "Menu items Add Sort Manage items" at bounding box center [498, 122] width 324 height 43
click at [487, 114] on input "search" at bounding box center [446, 122] width 106 height 16
paste input "Box of Assorted Mini Brownies"
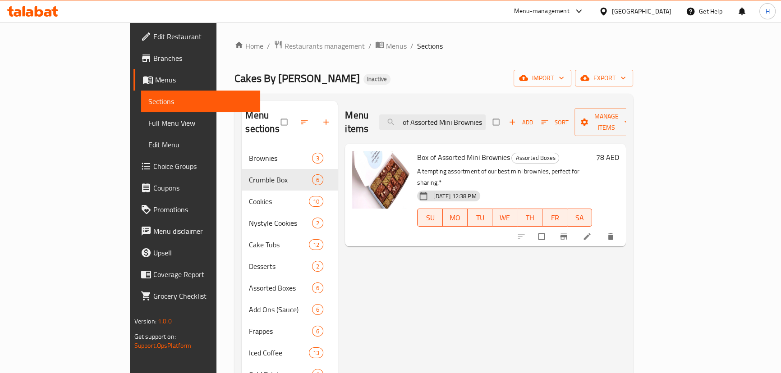
type input "Box of Assorted Mini Brownies"
click at [590, 233] on icon at bounding box center [587, 236] width 7 height 7
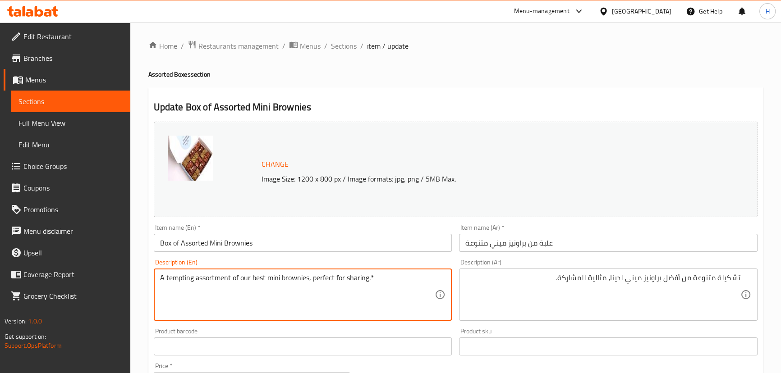
drag, startPoint x: 312, startPoint y: 279, endPoint x: 368, endPoint y: 269, distance: 56.6
click at [357, 283] on textarea "A tempting assortment of our best mini brownies,.*" at bounding box center [297, 295] width 275 height 43
type textarea "A tempting assortment of our best mini brownies."
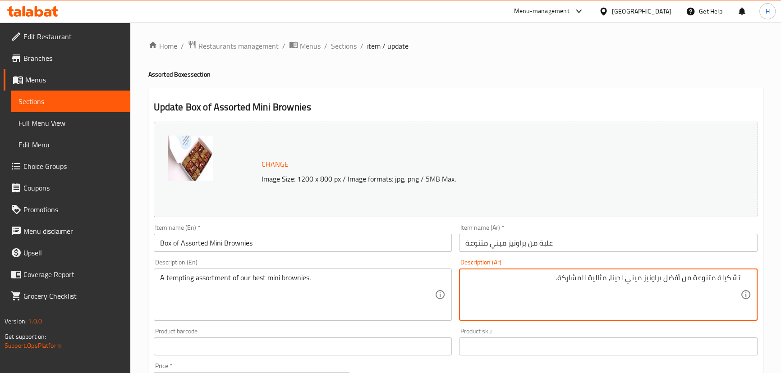
drag, startPoint x: 611, startPoint y: 278, endPoint x: 561, endPoint y: 278, distance: 50.0
type textarea "تشكيلة متنوعة من أفضل براونيز ميني لدينا."
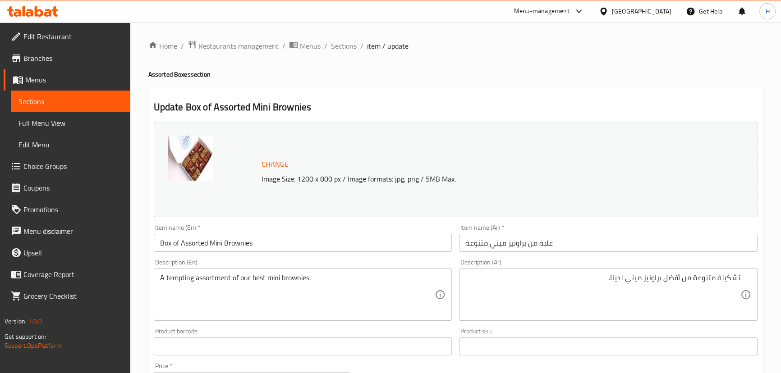
click at [550, 257] on div "Description (Ar) تشكيلة متنوعة من أفضل براونيز ميني لدينا. Description (Ar)" at bounding box center [608, 290] width 306 height 69
click at [332, 244] on input "Box of Assorted Mini Brownies" at bounding box center [303, 243] width 298 height 18
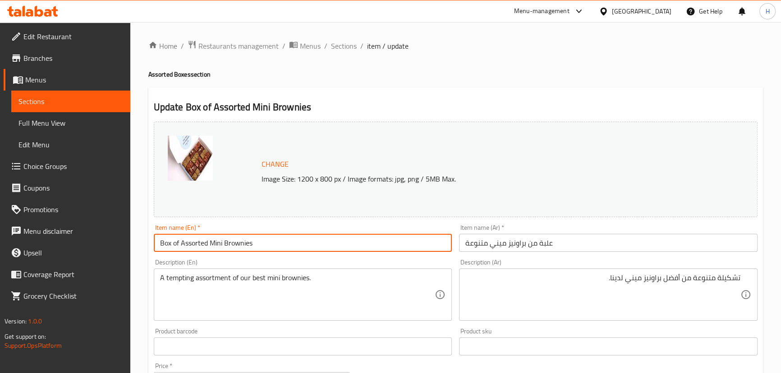
click at [341, 50] on span "Sections" at bounding box center [344, 46] width 26 height 11
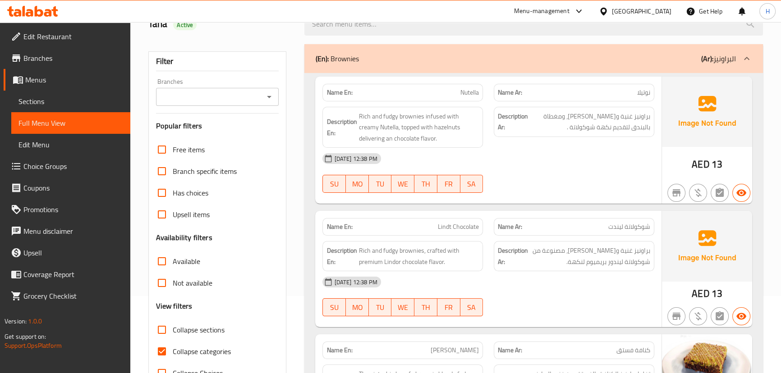
scroll to position [82, 0]
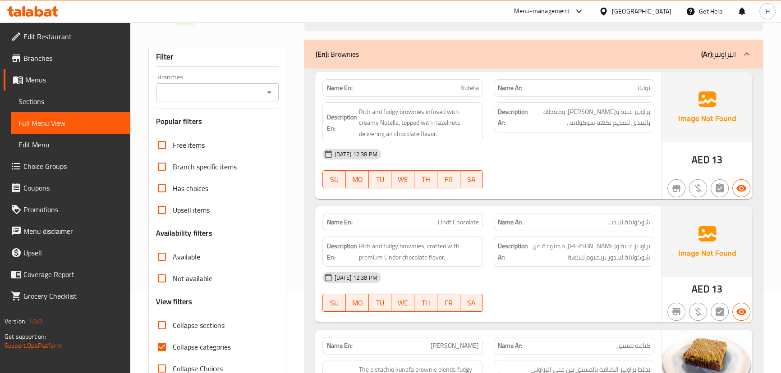
click at [473, 224] on span "Lindt Chocolate" at bounding box center [458, 222] width 41 height 9
copy span "Lindt Chocolate"
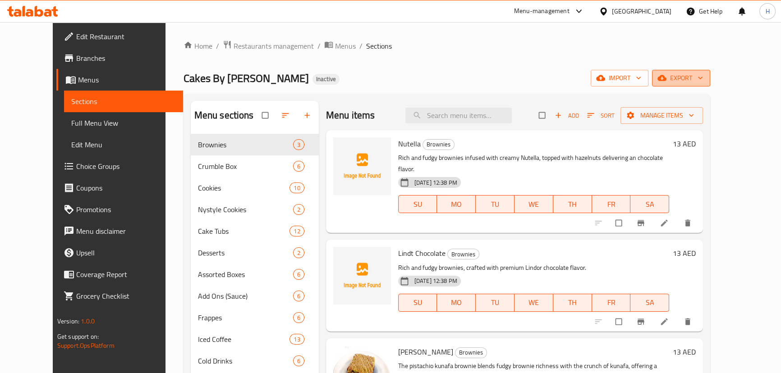
click at [710, 85] on button "export" at bounding box center [681, 78] width 58 height 17
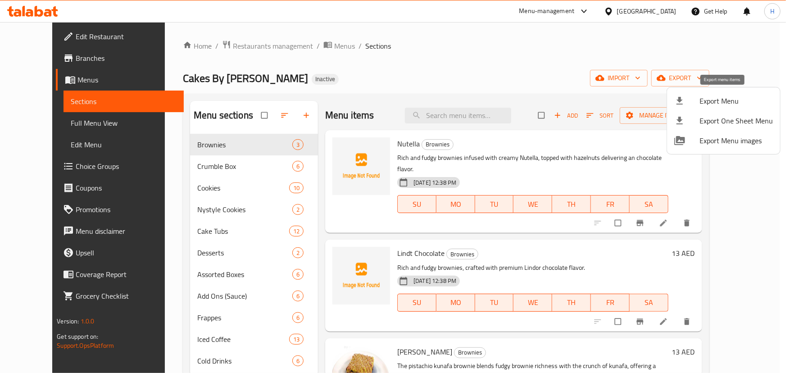
click at [699, 103] on div at bounding box center [687, 101] width 25 height 11
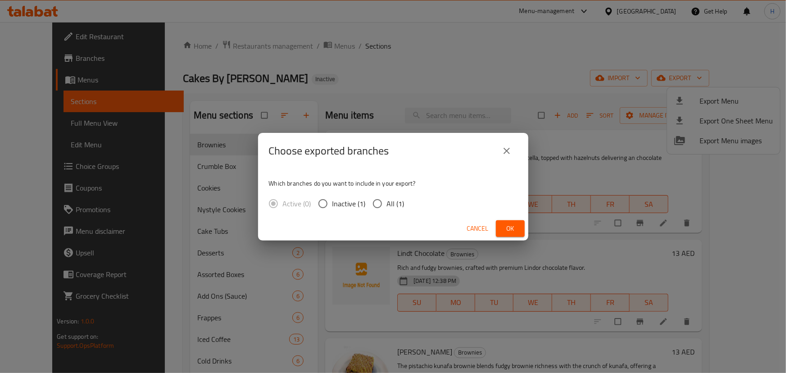
click at [381, 205] on input "All (1)" at bounding box center [377, 203] width 19 height 19
radio input "true"
click at [512, 230] on span "Ok" at bounding box center [510, 228] width 14 height 11
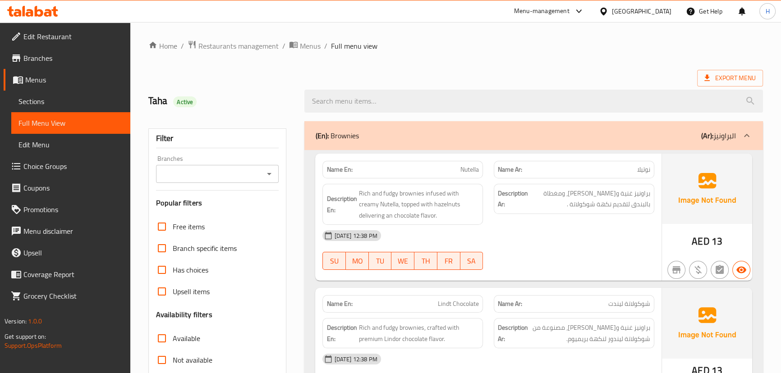
scroll to position [164, 0]
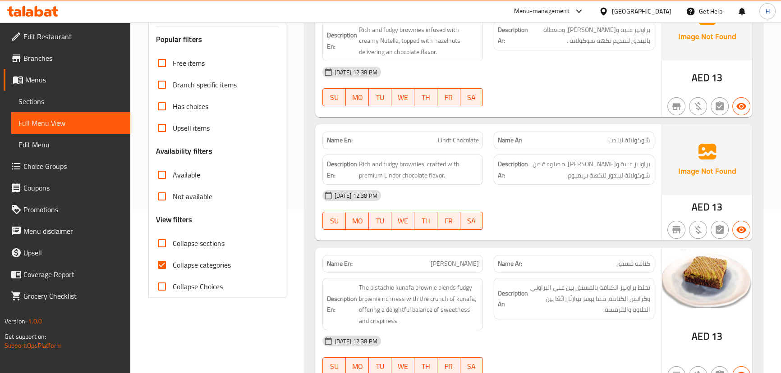
drag, startPoint x: 158, startPoint y: 265, endPoint x: 397, endPoint y: 278, distance: 239.2
click at [158, 265] on input "Collapse categories" at bounding box center [162, 265] width 22 height 22
checkbox input "false"
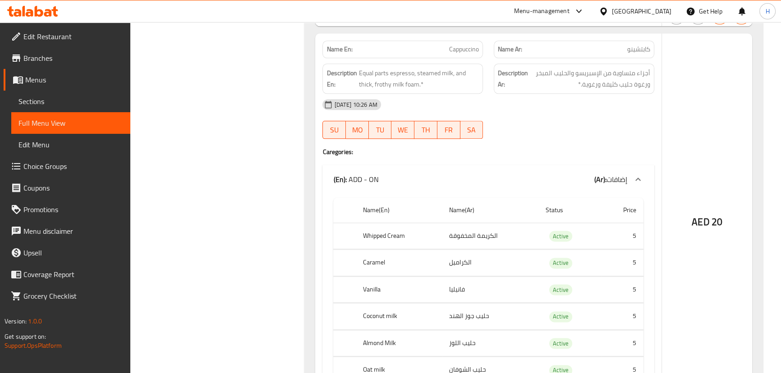
scroll to position [18581, 0]
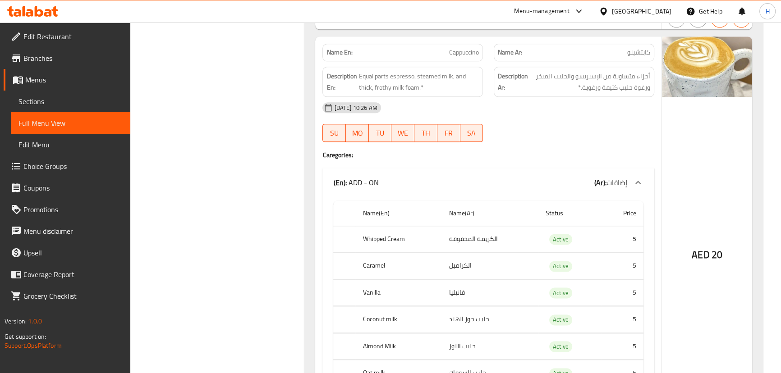
click at [482, 360] on td "حليب الشوفان" at bounding box center [490, 373] width 96 height 27
click at [492, 360] on td "حليب الشوفان" at bounding box center [490, 373] width 96 height 27
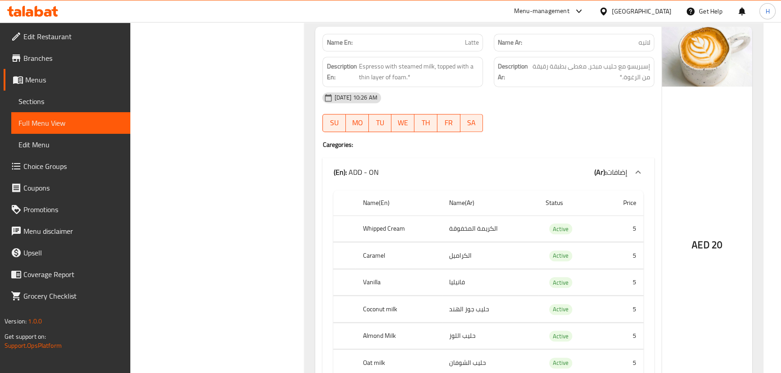
scroll to position [18172, 0]
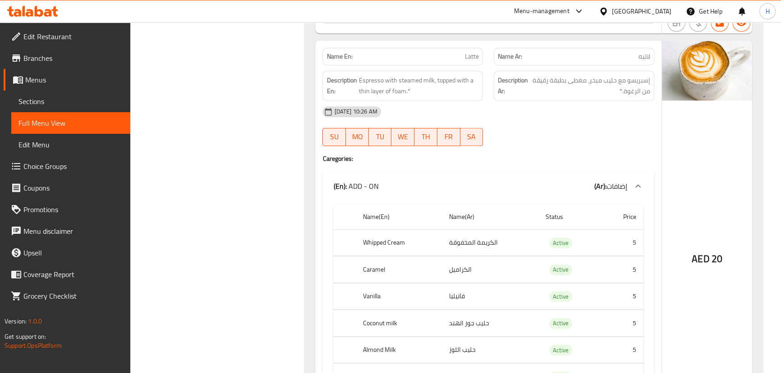
click at [473, 310] on td "حليب جوز الهند" at bounding box center [490, 323] width 96 height 27
click at [460, 283] on td "فانيليا" at bounding box center [490, 296] width 96 height 27
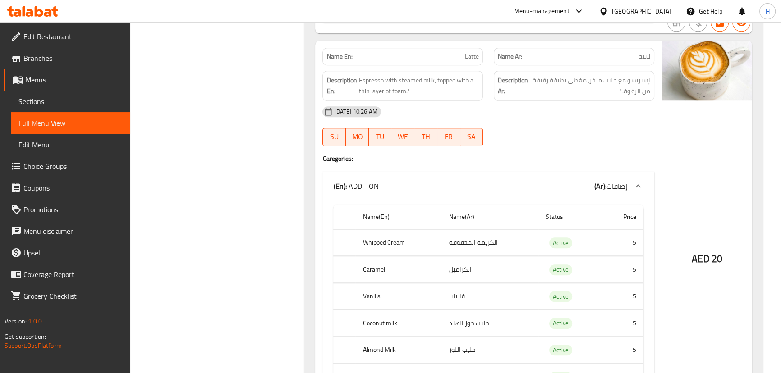
click at [462, 256] on td "الكراميل" at bounding box center [490, 269] width 96 height 27
click at [482, 229] on td "الكريمة المخفوقة" at bounding box center [490, 242] width 96 height 27
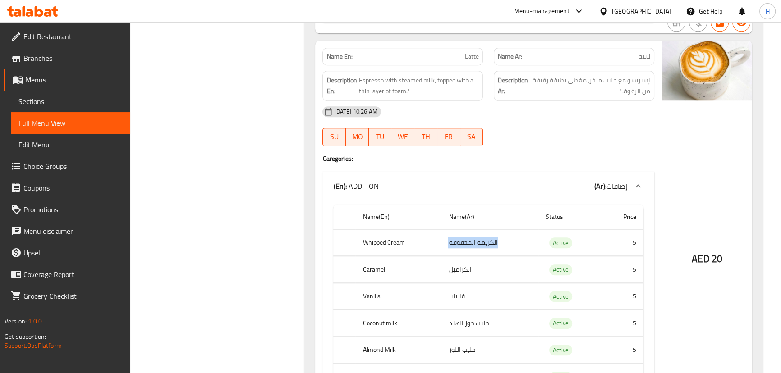
click at [501, 229] on td "الكريمة المخفوقة" at bounding box center [490, 242] width 96 height 27
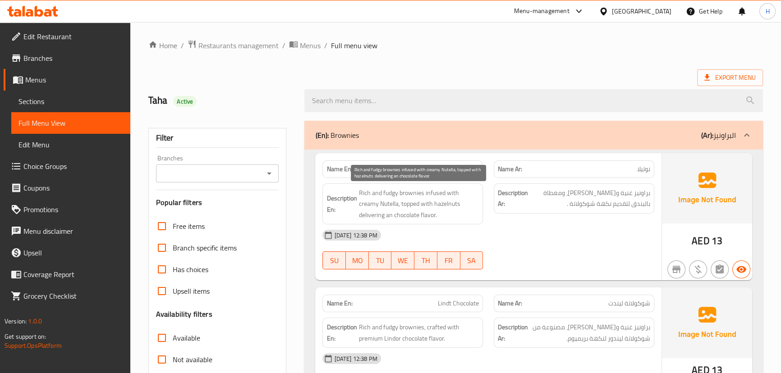
scroll to position [0, 0]
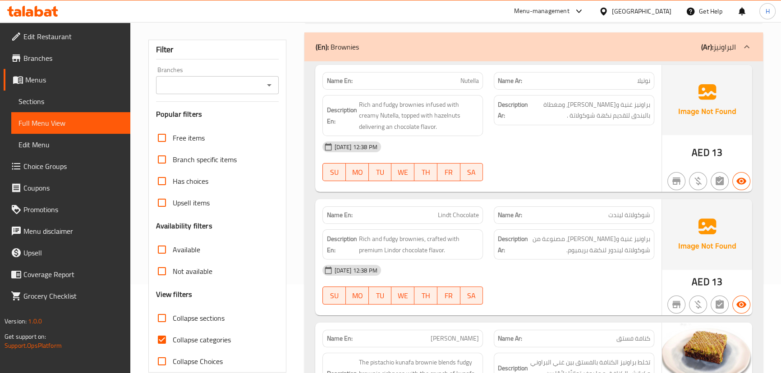
scroll to position [164, 0]
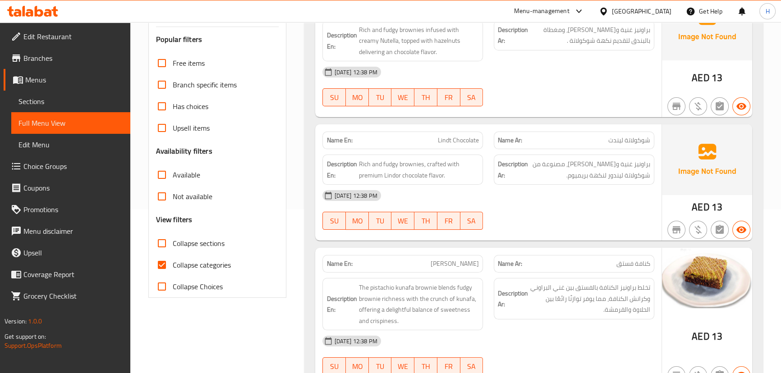
click at [162, 265] on input "Collapse categories" at bounding box center [162, 265] width 22 height 22
checkbox input "false"
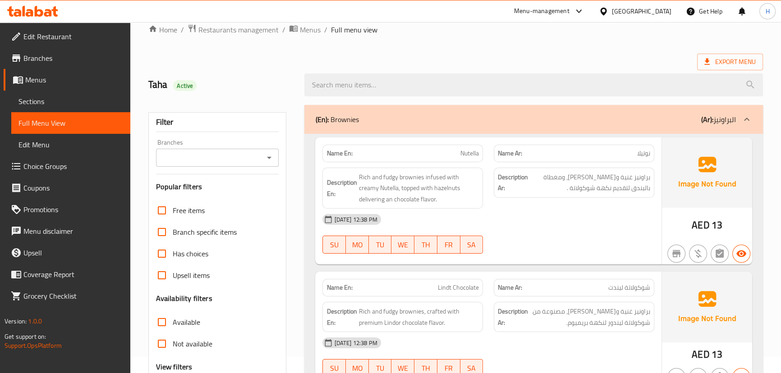
scroll to position [164, 0]
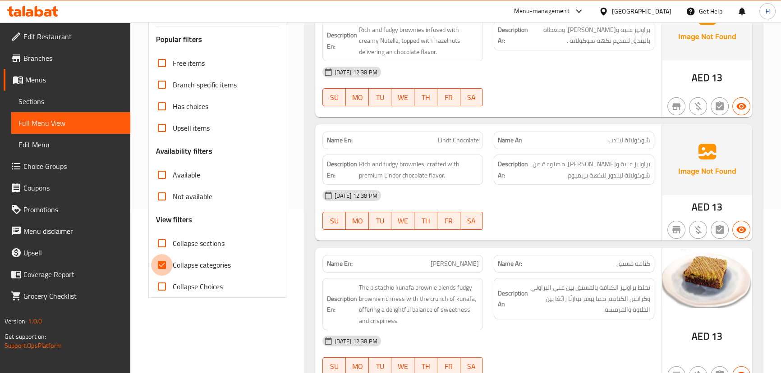
click at [159, 265] on input "Collapse categories" at bounding box center [162, 265] width 22 height 22
checkbox input "false"
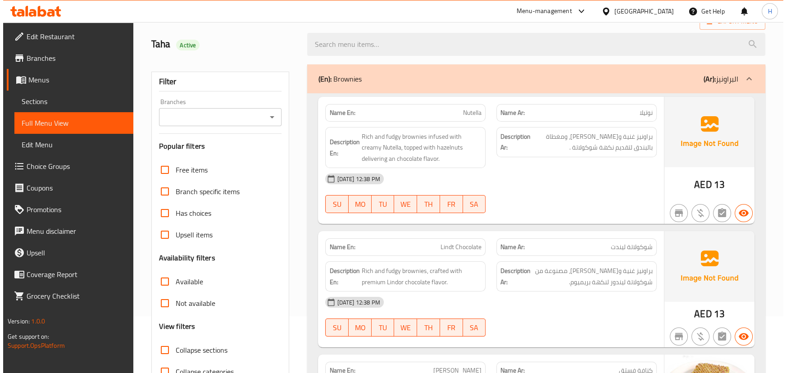
scroll to position [0, 0]
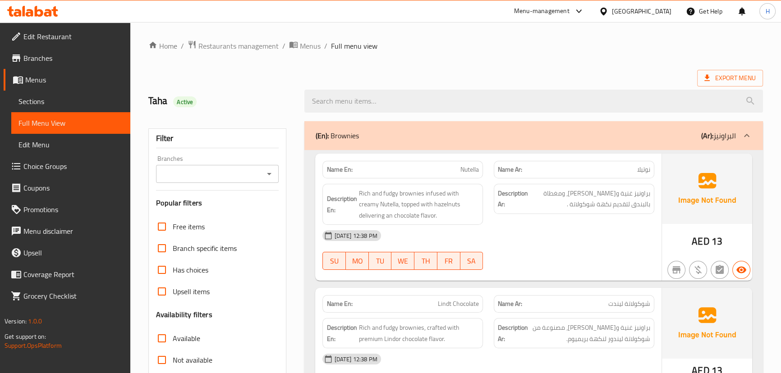
drag, startPoint x: 480, startPoint y: 248, endPoint x: 487, endPoint y: 248, distance: 6.8
click at [481, 248] on div "SU MO TU WE TH FR SA" at bounding box center [402, 261] width 171 height 29
click at [487, 248] on div "SU MO TU WE TH FR SA" at bounding box center [402, 261] width 171 height 29
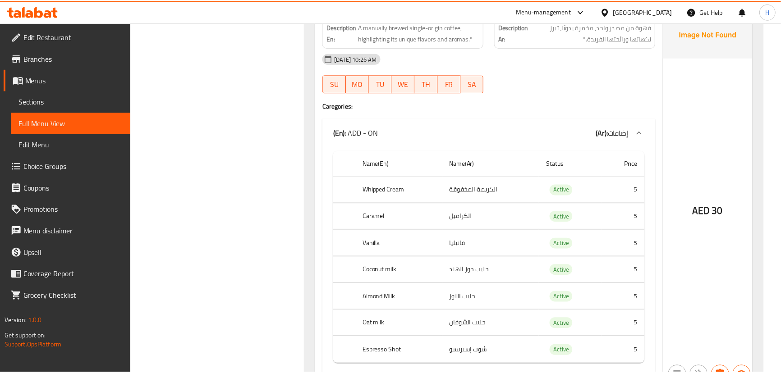
scroll to position [20619, 0]
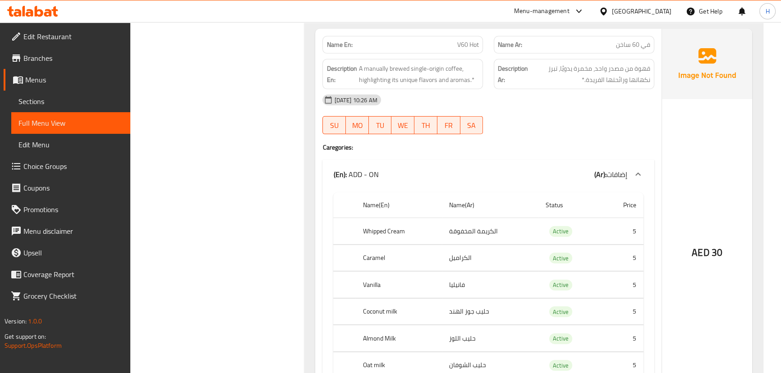
click at [522, 218] on td "الكريمة المخفوقة" at bounding box center [490, 231] width 96 height 27
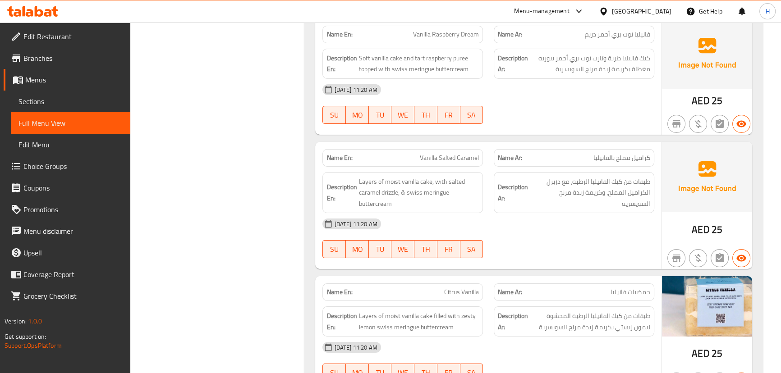
click at [29, 54] on span "Branches" at bounding box center [73, 58] width 100 height 11
